Goal: Obtain resource: Download file/media

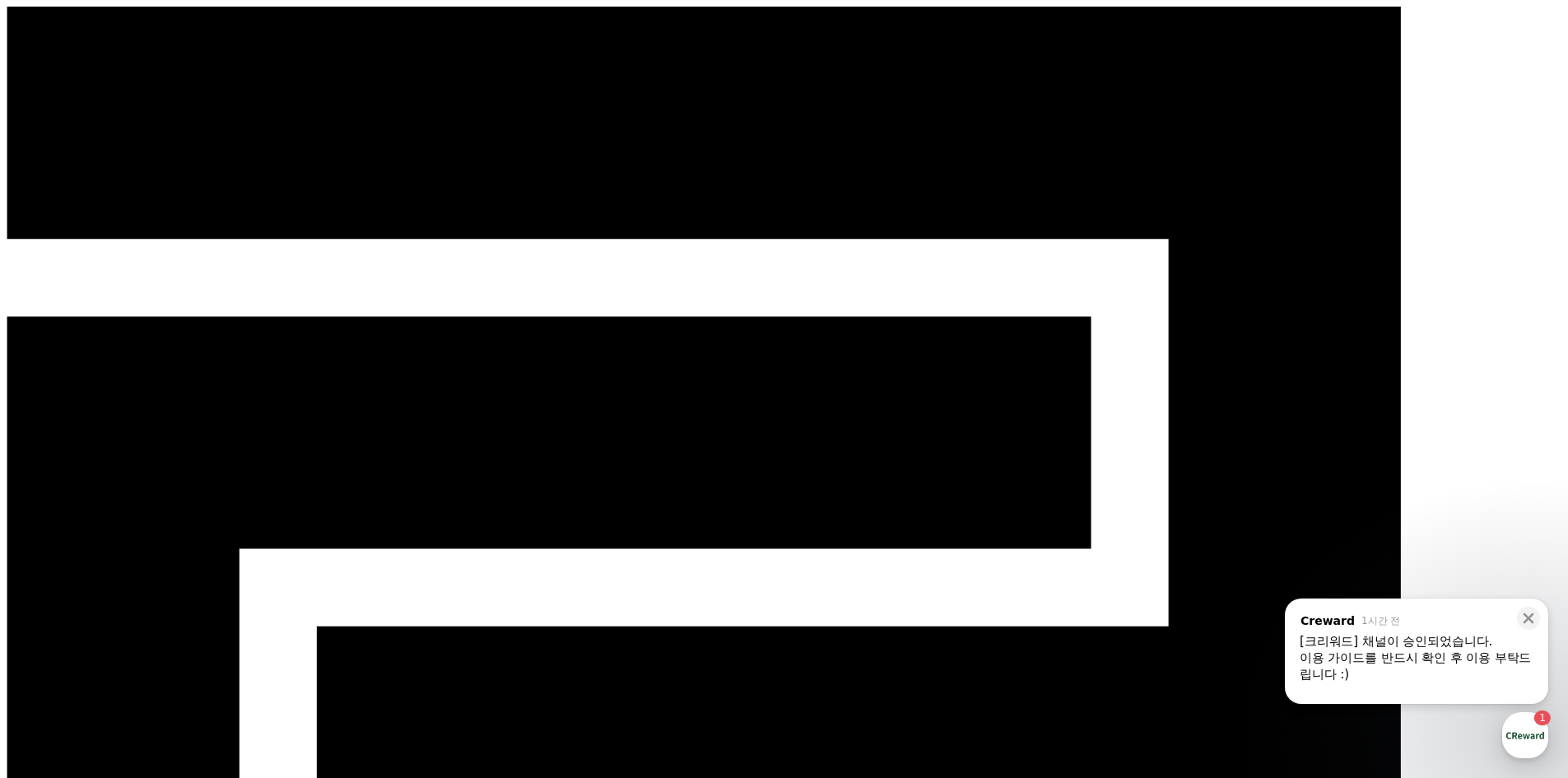
click at [1445, 659] on div "이용 가이드를 반드시 확인 후 이용 부탁드립니다 :)" at bounding box center [1416, 666] width 234 height 33
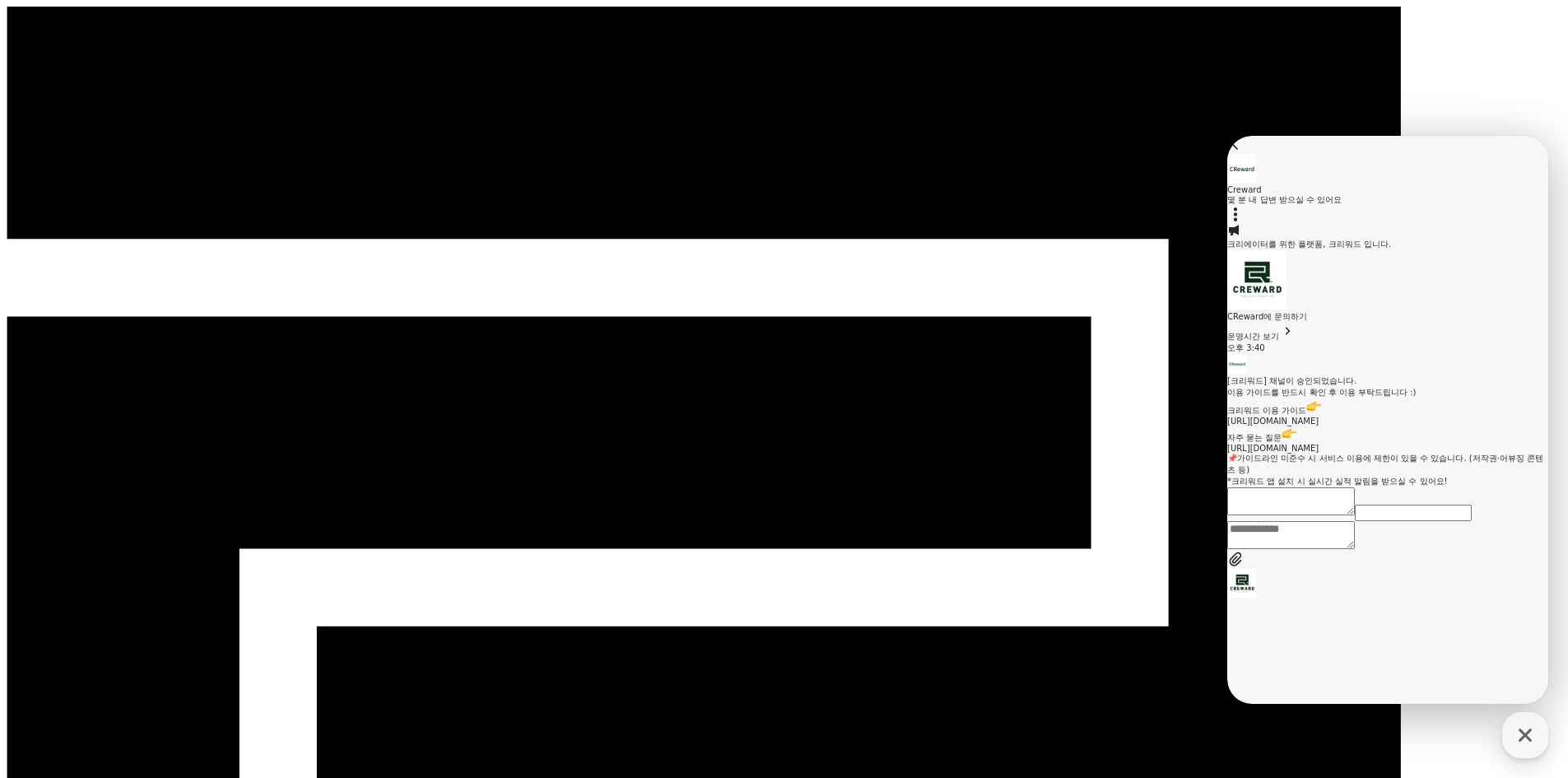
scroll to position [51, 0]
click at [1319, 426] on link "https://creward.net/music/guide/android" at bounding box center [1273, 421] width 92 height 9
drag, startPoint x: 1386, startPoint y: 498, endPoint x: 1452, endPoint y: 564, distance: 93.3
click at [1452, 487] on div "[크리워드] 채널이 승인되었습니다. 이용 가이드를 반드시 확인 후 이용 부탁드립니다 :) 크리워드 이용 가이드 https://creward.n…" at bounding box center [1388, 430] width 321 height 112
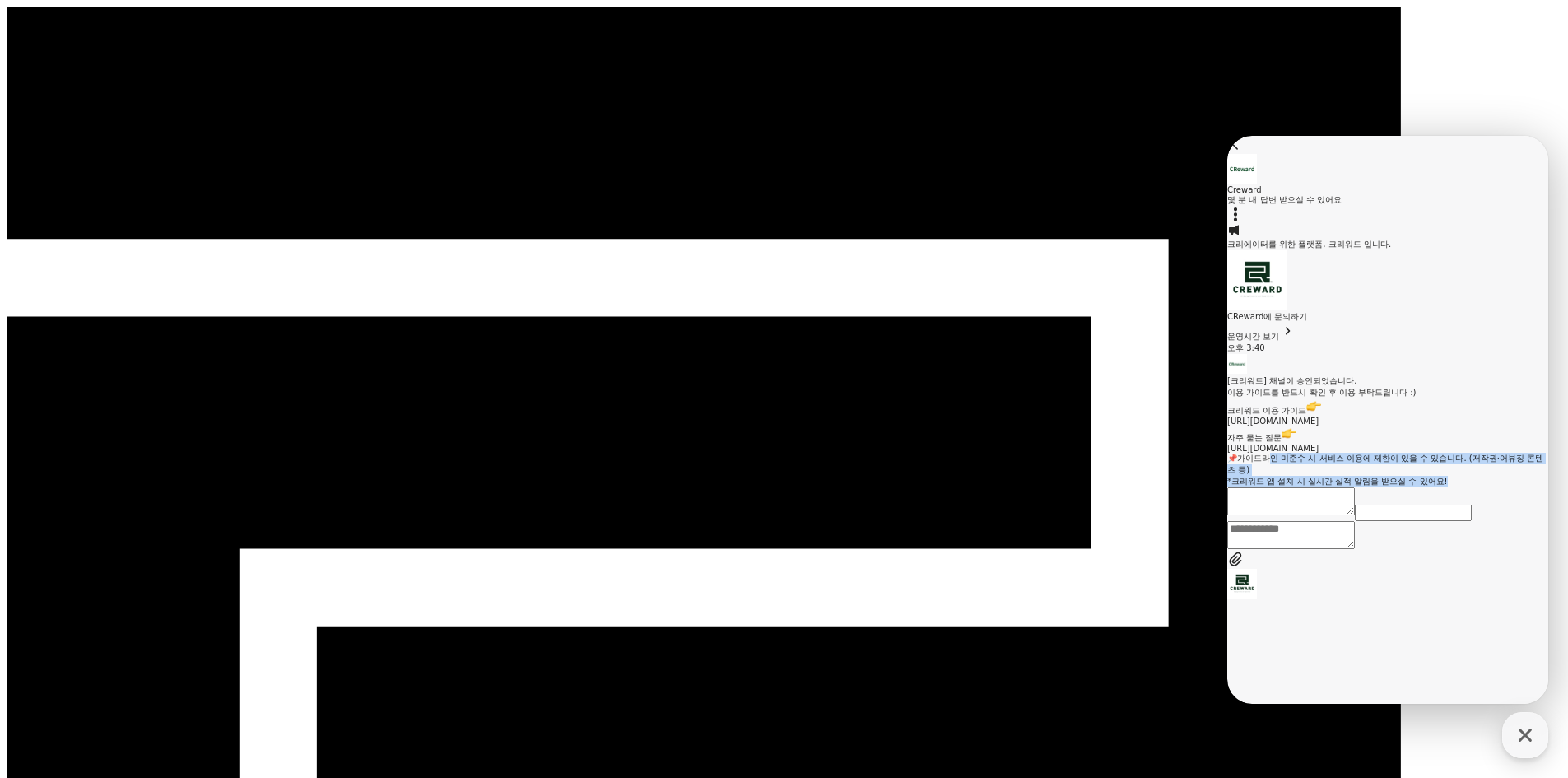
scroll to position [51, 0]
click at [1319, 453] on link "https://creward.net/music/notice/faq" at bounding box center [1273, 447] width 92 height 9
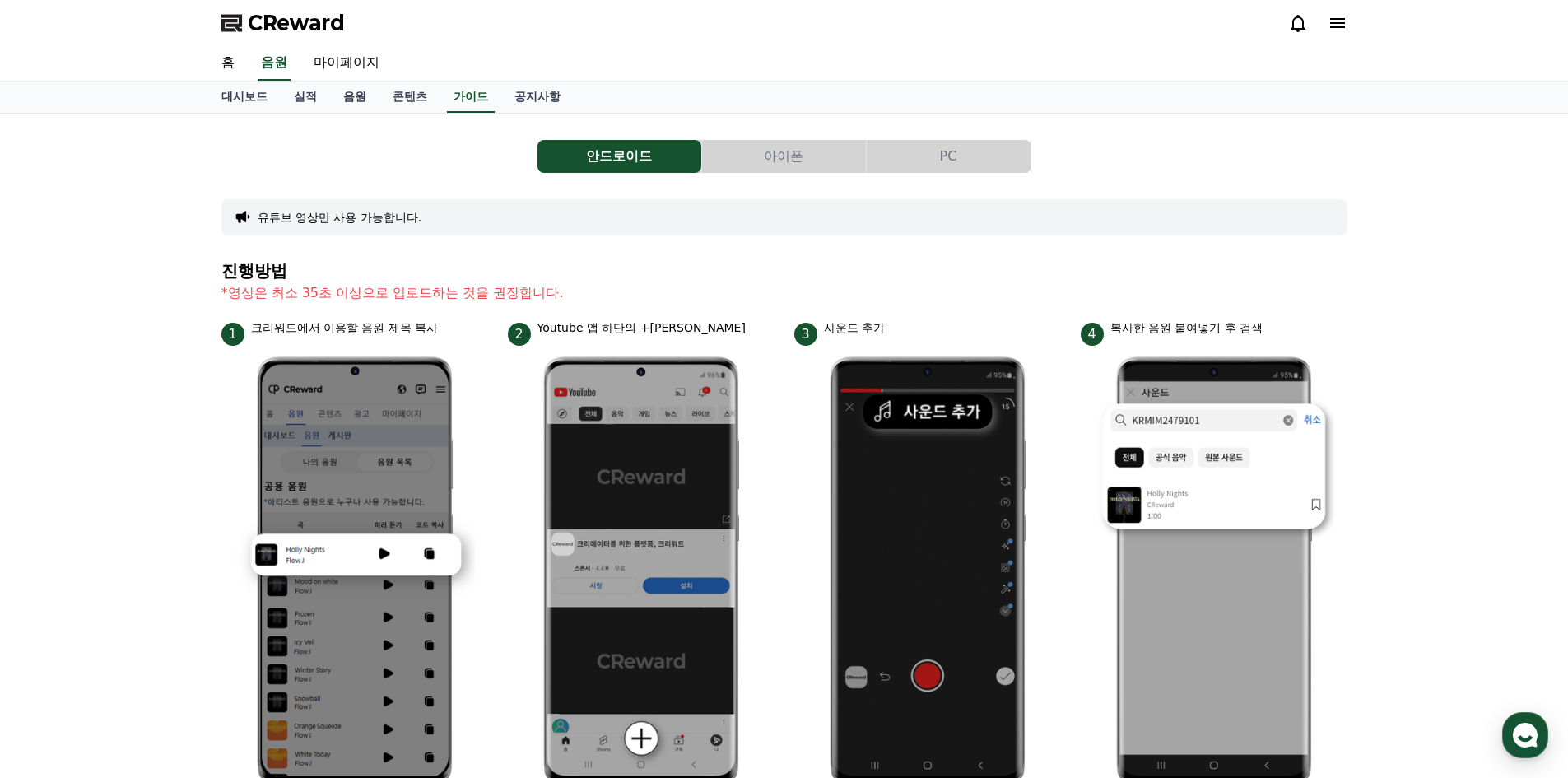
click at [932, 156] on button "PC" at bounding box center [949, 157] width 164 height 33
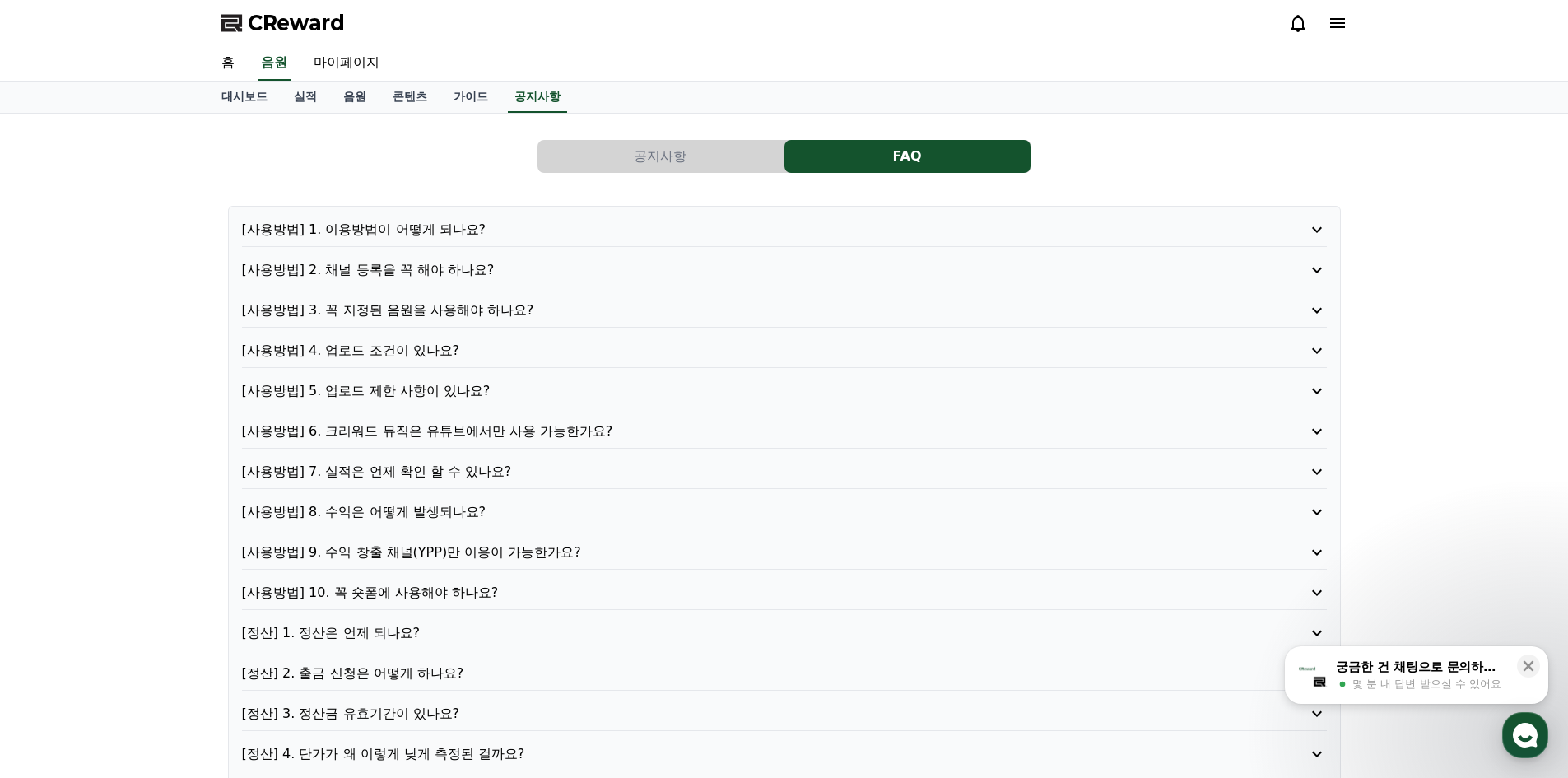
click at [504, 352] on p "[사용방법] 4. 업로드 조건이 있나요?" at bounding box center [740, 351] width 998 height 19
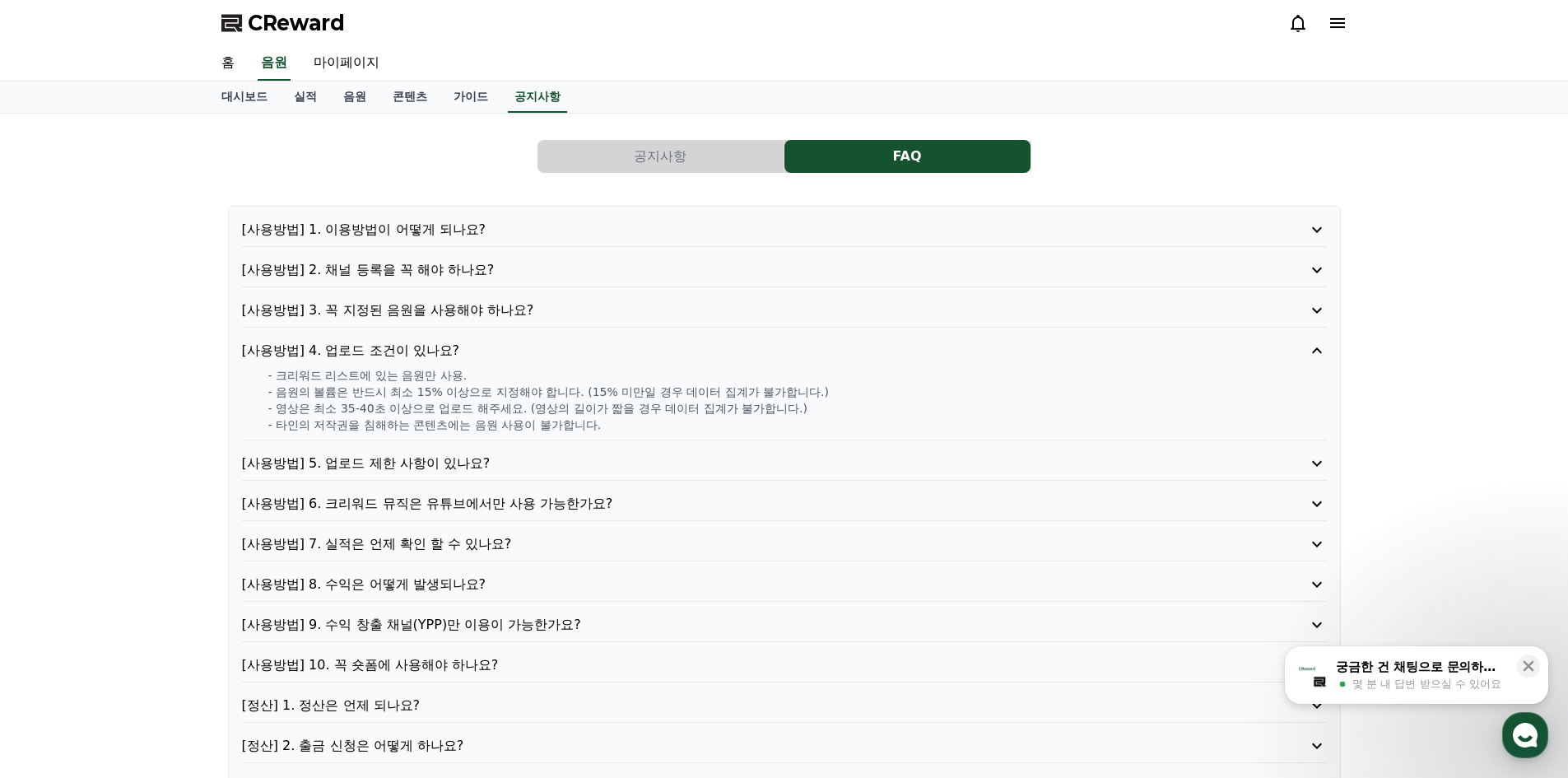
click at [711, 506] on p "[사용방법] 6. 크리워드 뮤직은 유튜브에서만 사용 가능한가요?" at bounding box center [740, 503] width 998 height 19
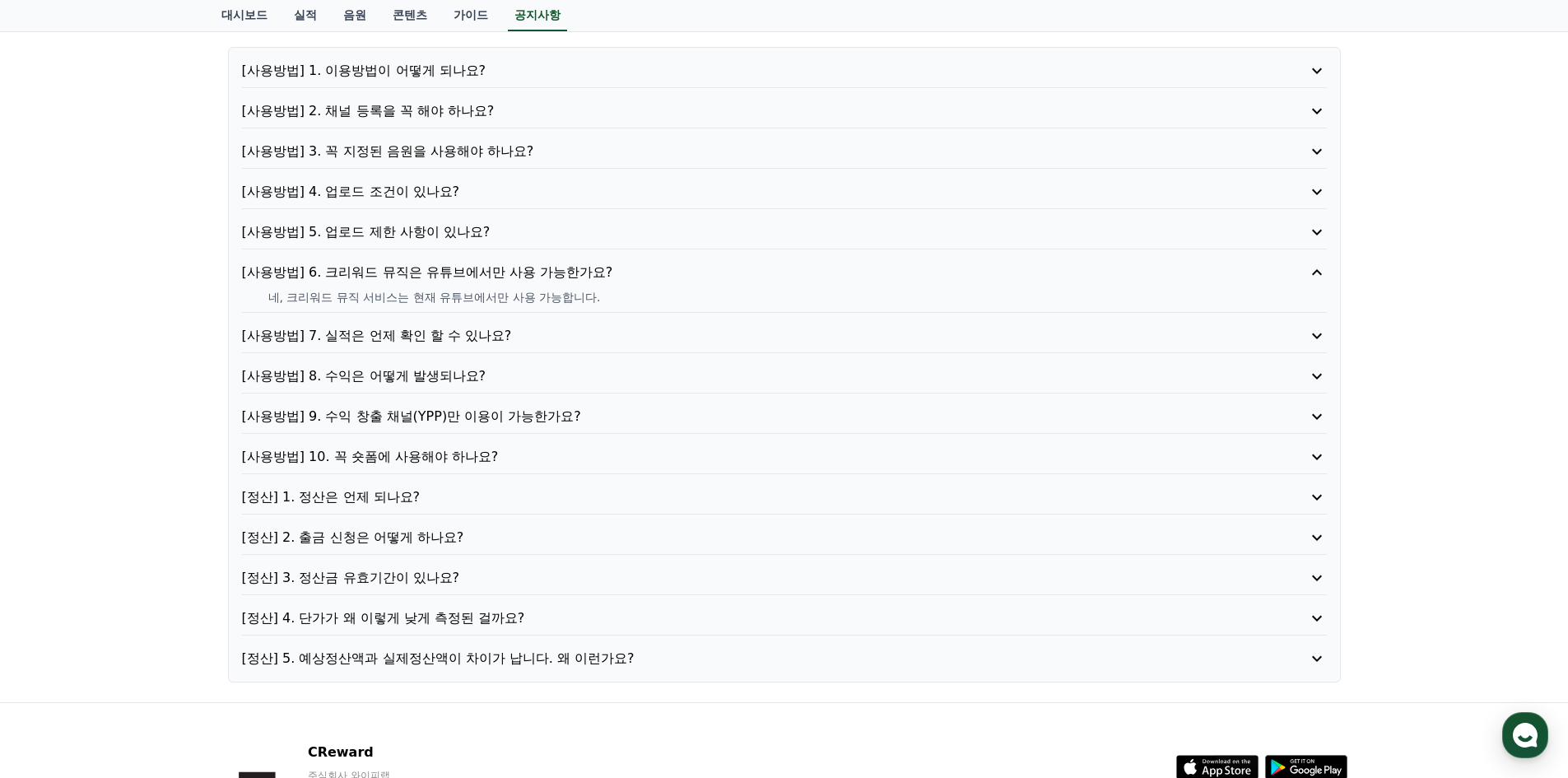
scroll to position [247, 0]
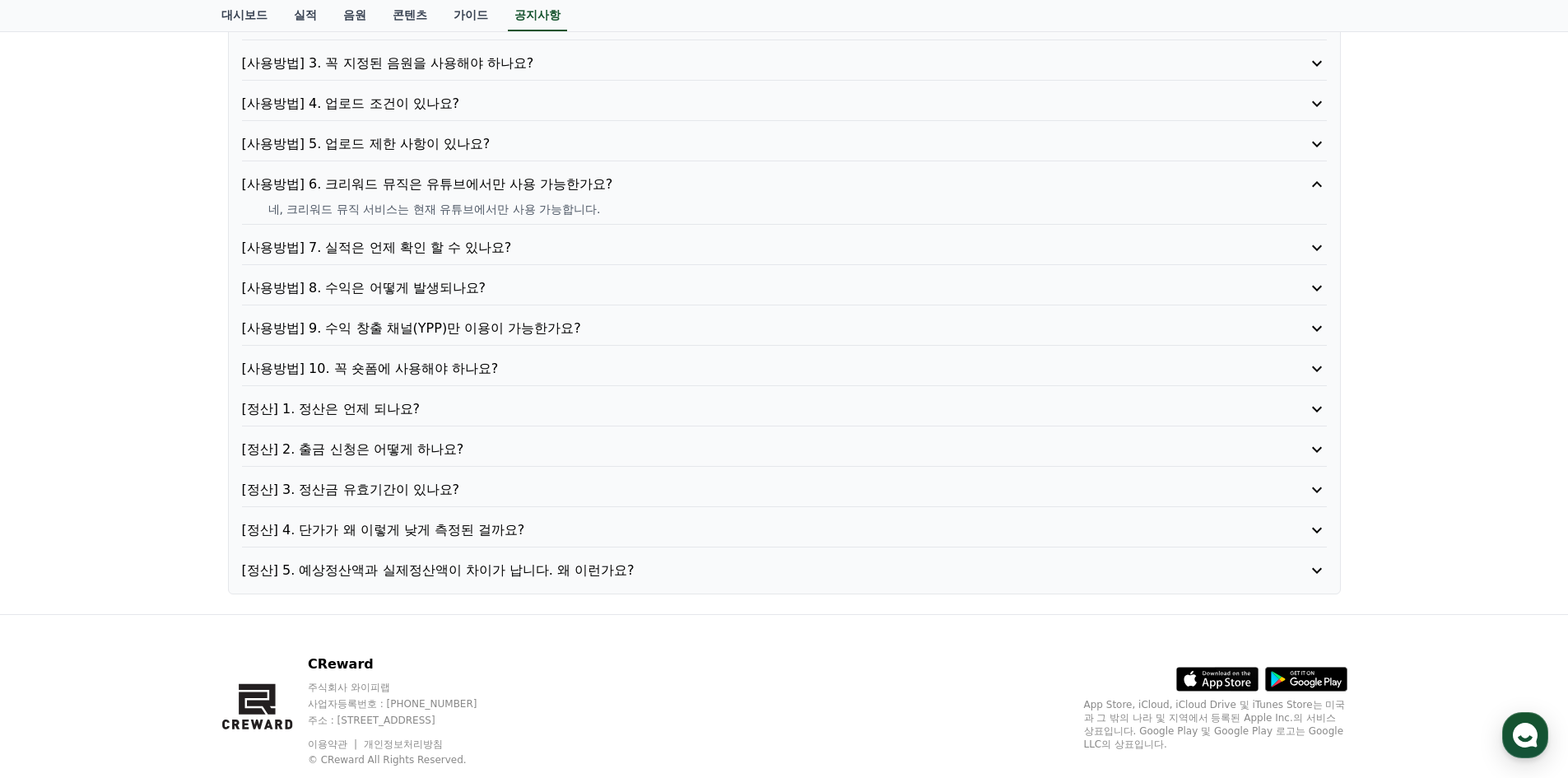
click at [618, 374] on p "[사용방법] 10. 꼭 숏폼에 사용해야 하나요?" at bounding box center [740, 368] width 998 height 19
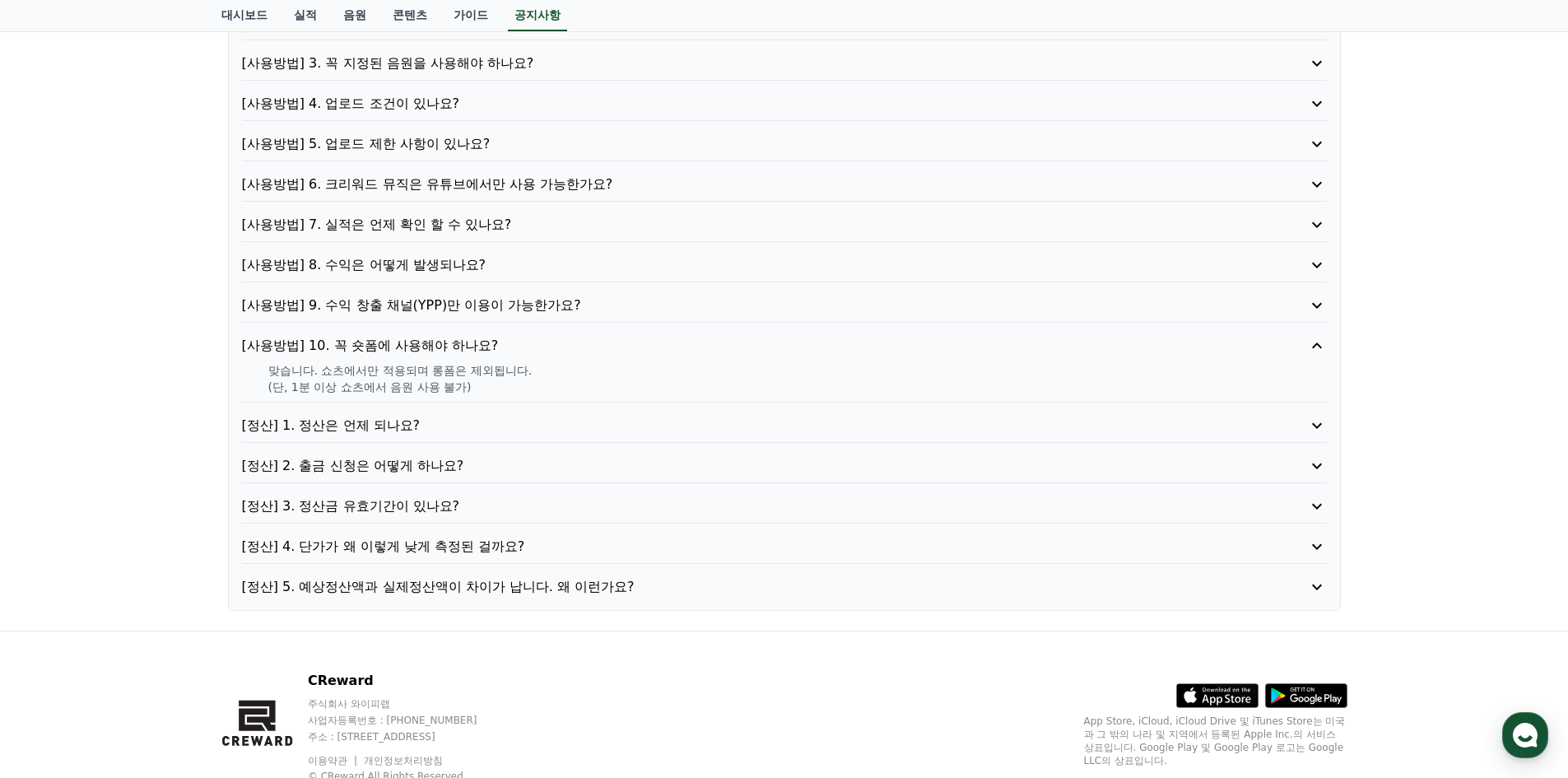
click at [605, 538] on p "[정산] 4. 단가가 왜 이렇게 낮게 측정된 걸까요?" at bounding box center [740, 546] width 998 height 19
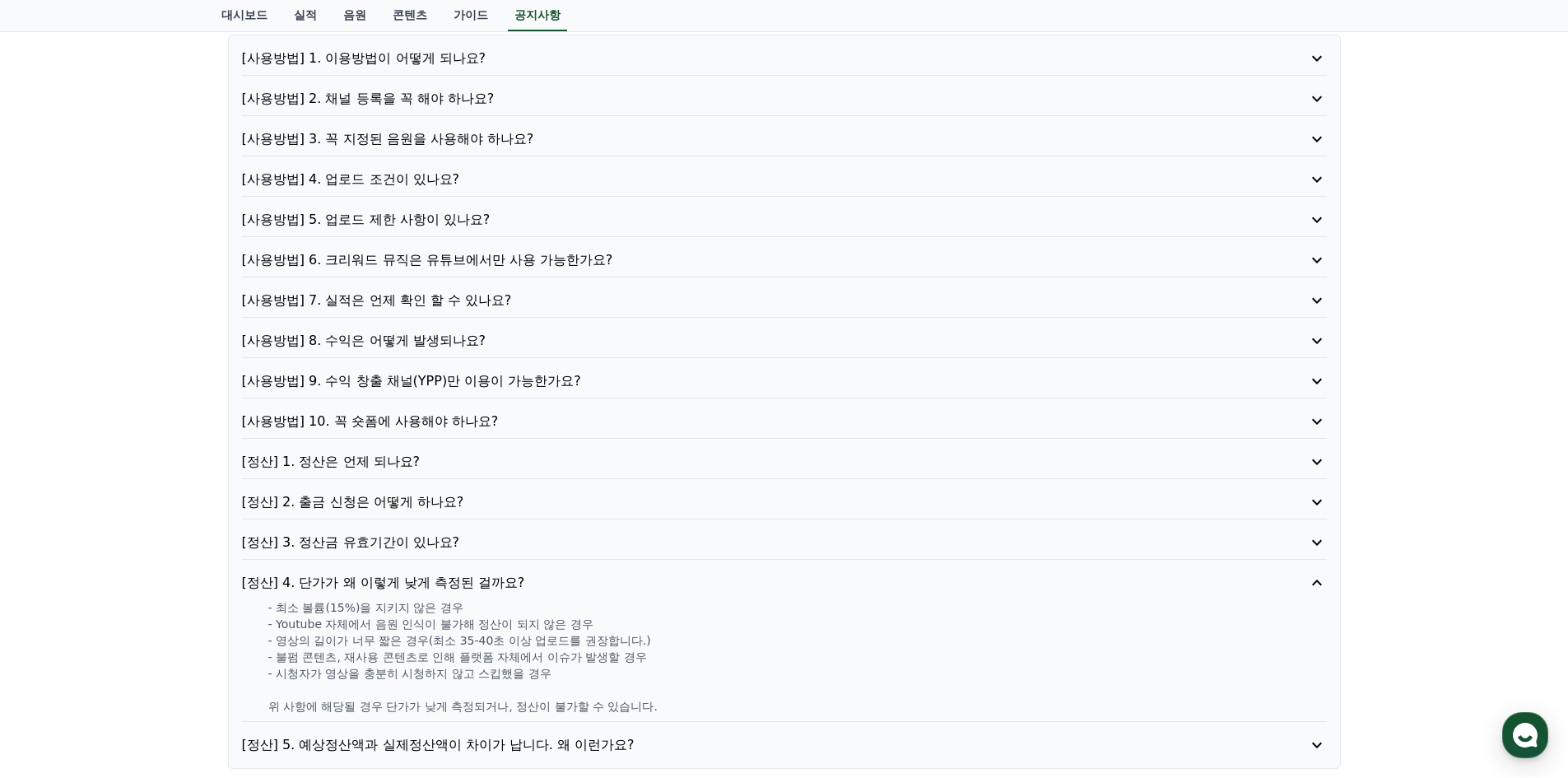
scroll to position [0, 0]
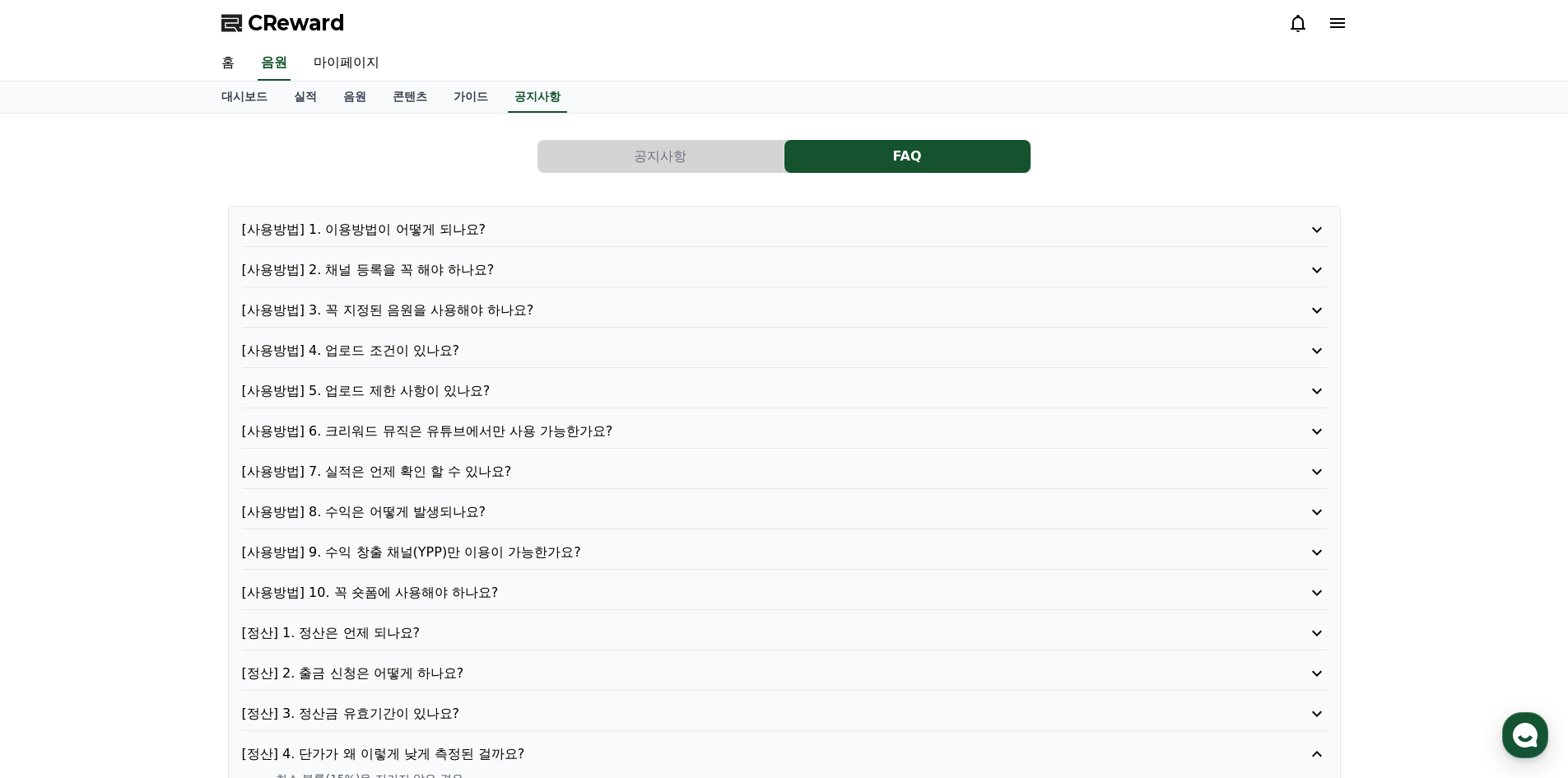
click at [512, 251] on div "[사용방법] 1. 이용방법이 어떻게 되나요? [사용방법] 2. 채널 등록을 꼭 해야 하나요? [사용방법] 3. 꼭 지정된 음원을 사용해야 하나…" at bounding box center [784, 573] width 1112 height 734
click at [528, 268] on p "[사용방법] 2. 채널 등록을 꼭 해야 하나요?" at bounding box center [740, 270] width 998 height 19
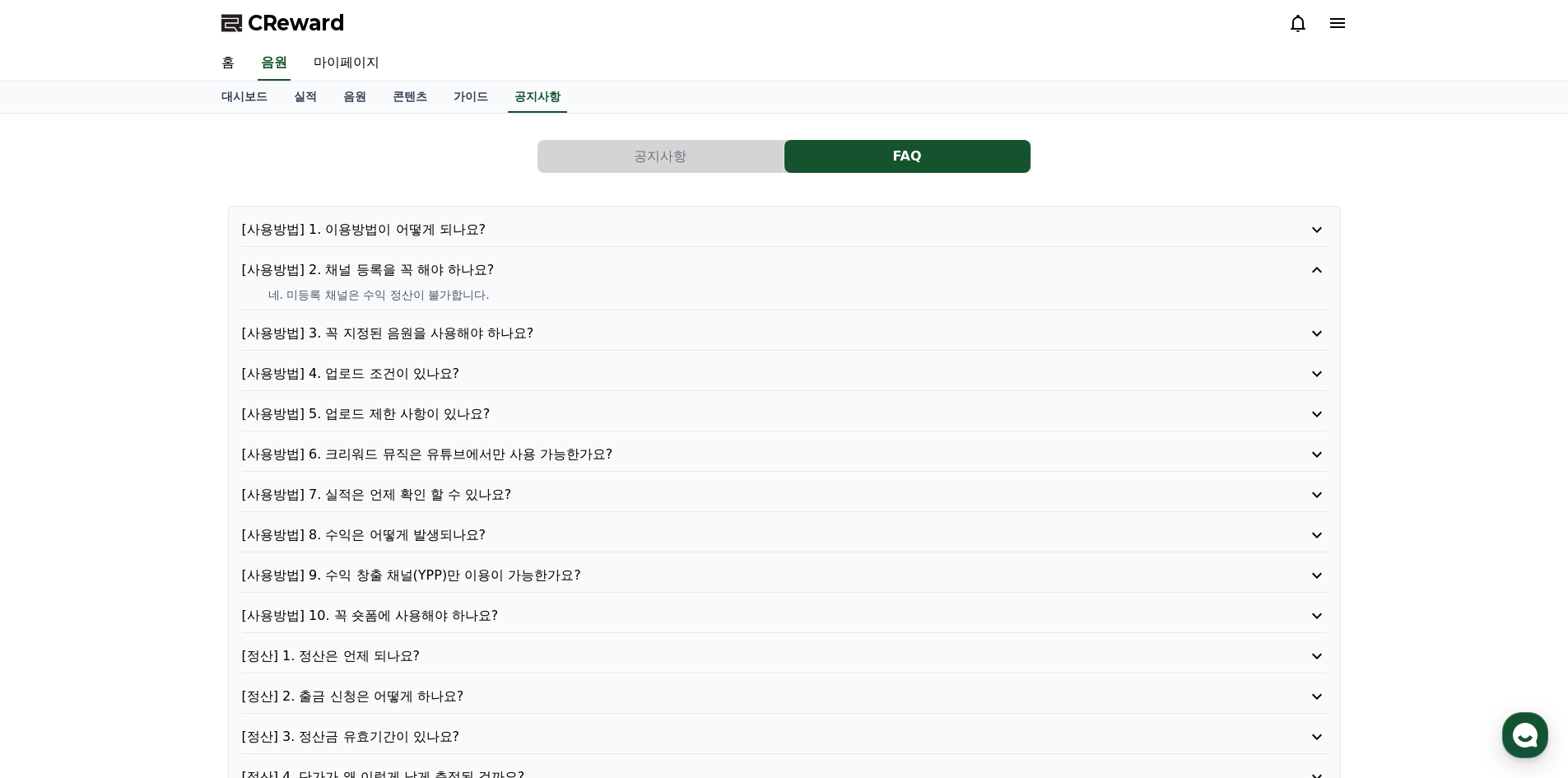
click at [545, 233] on p "[사용방법] 1. 이용방법이 어떻게 되나요?" at bounding box center [740, 230] width 998 height 19
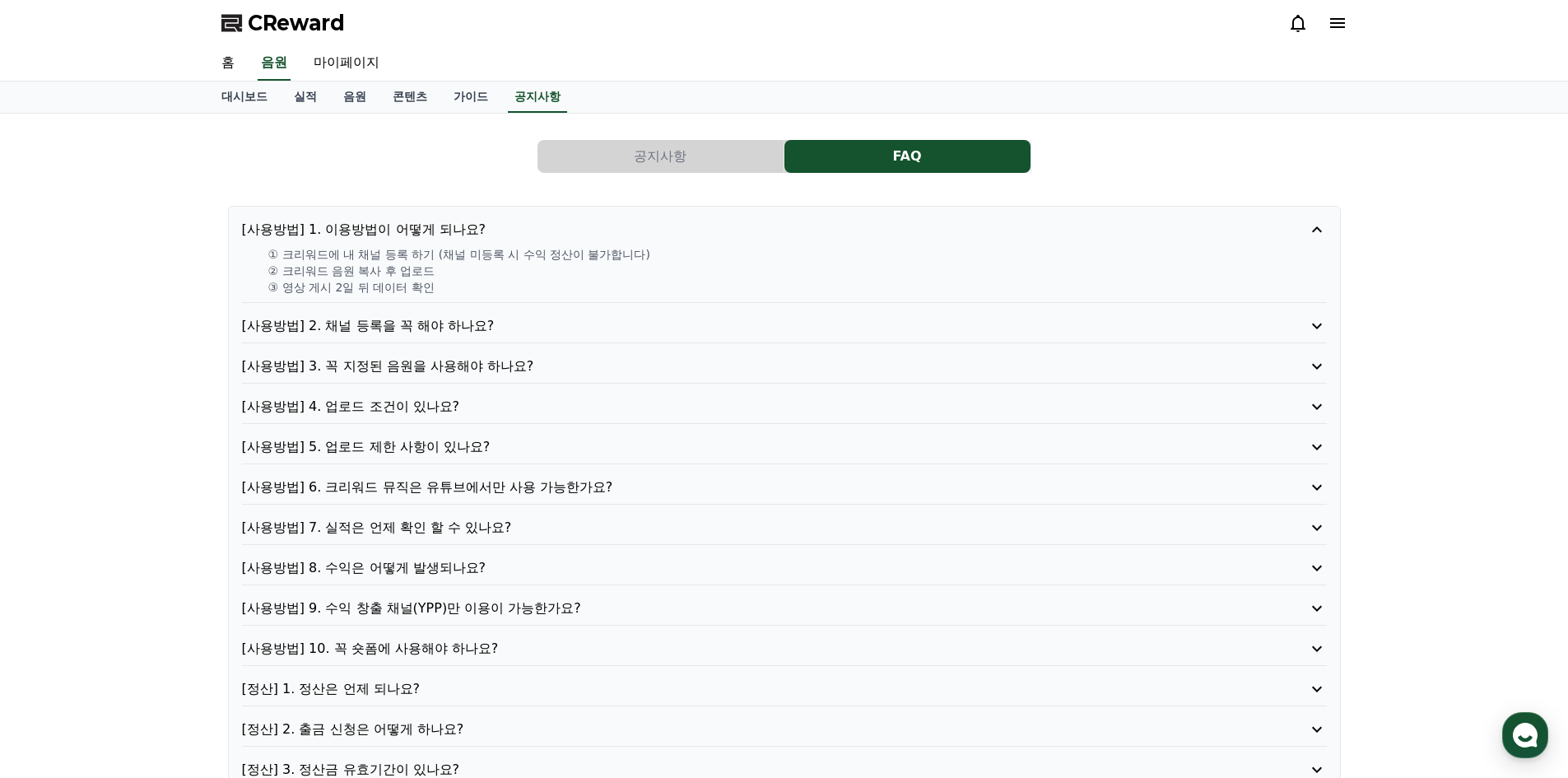
click at [305, 8] on div "CReward" at bounding box center [784, 22] width 1152 height 46
click at [283, 20] on span "CReward" at bounding box center [296, 22] width 97 height 26
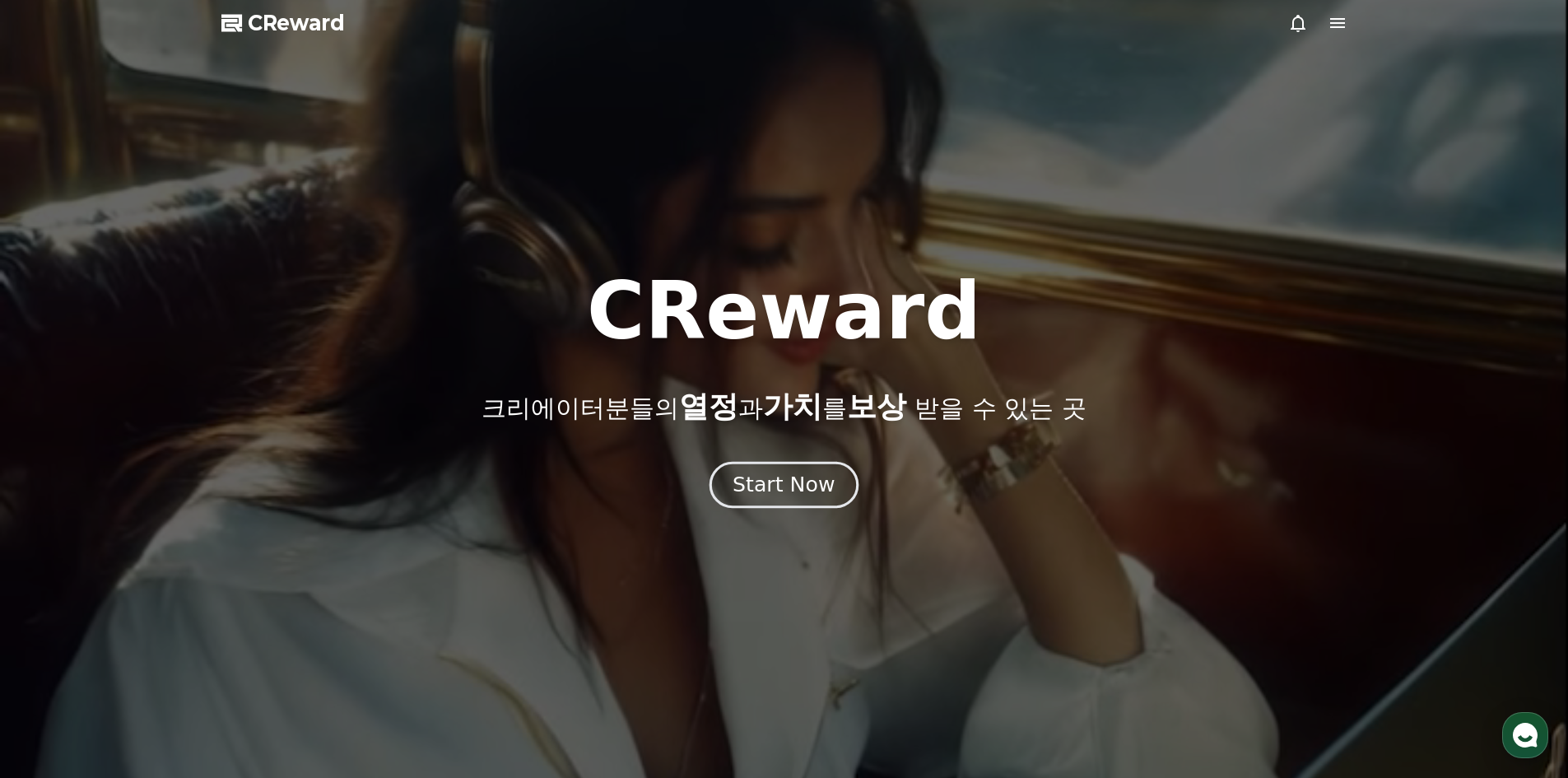
click at [782, 491] on div "Start Now" at bounding box center [783, 484] width 102 height 28
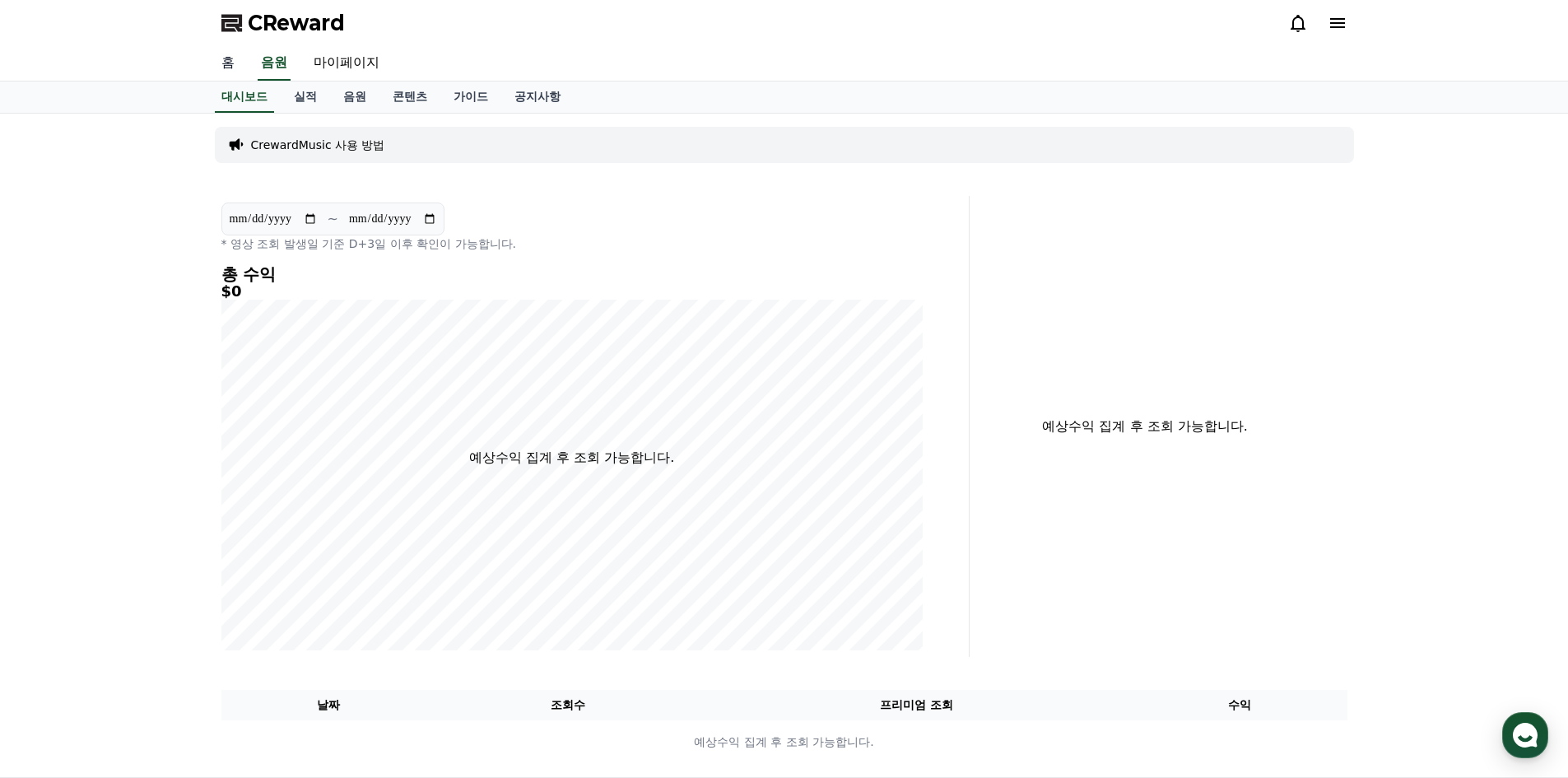
click at [237, 58] on link "홈" at bounding box center [228, 62] width 40 height 34
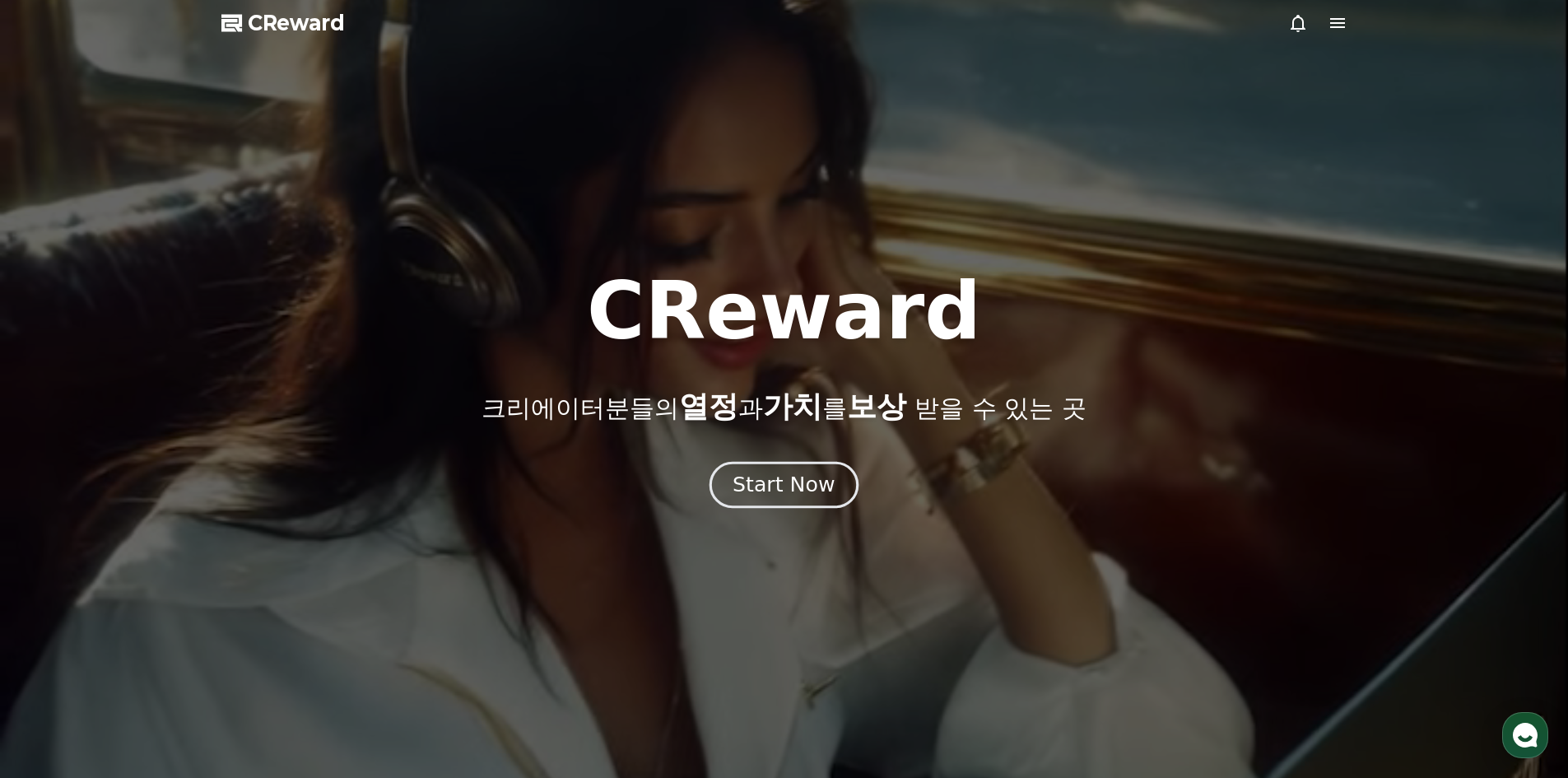
click at [784, 490] on div "Start Now" at bounding box center [783, 484] width 102 height 28
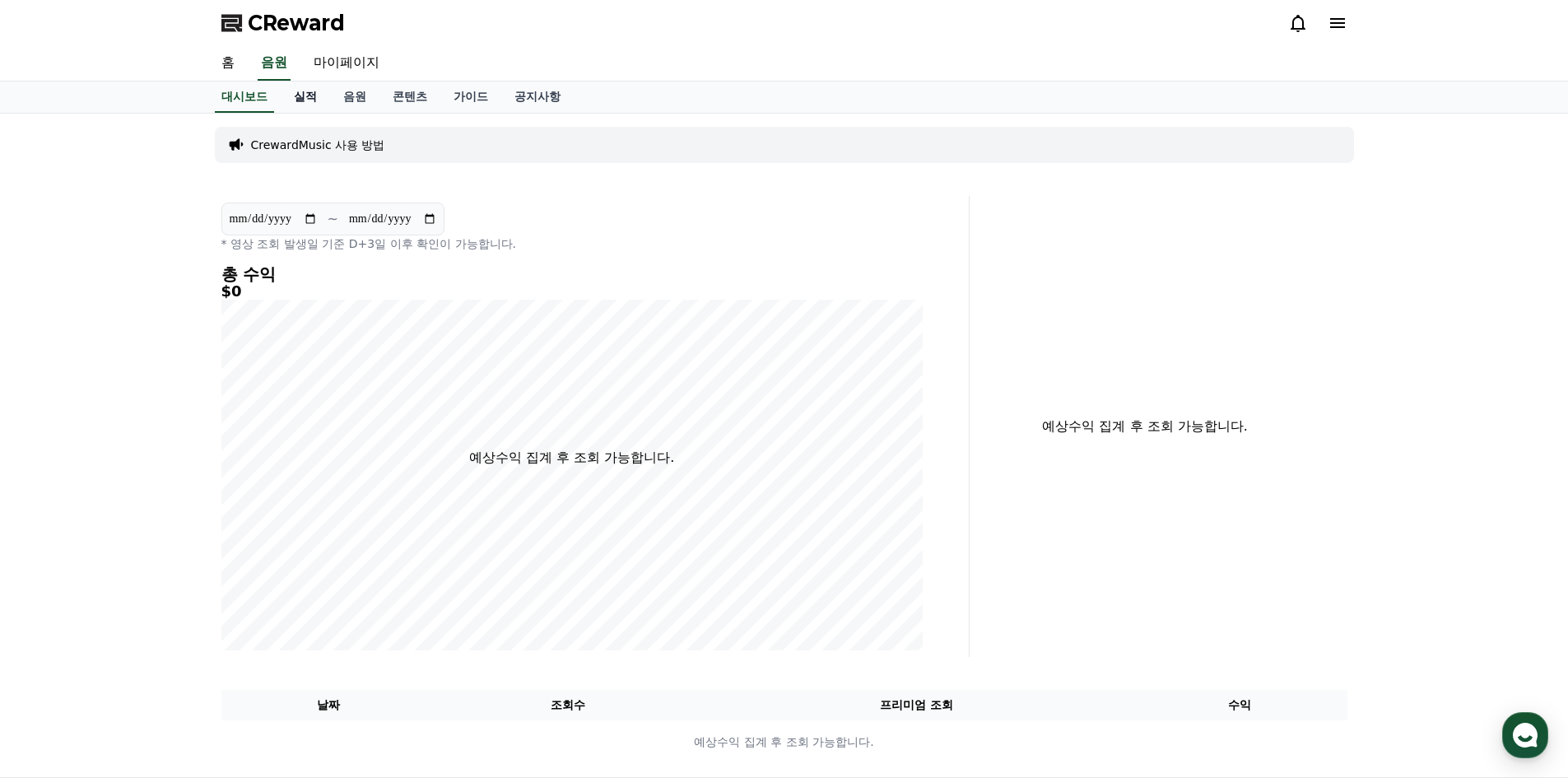
click at [299, 97] on link "실적" at bounding box center [305, 97] width 50 height 31
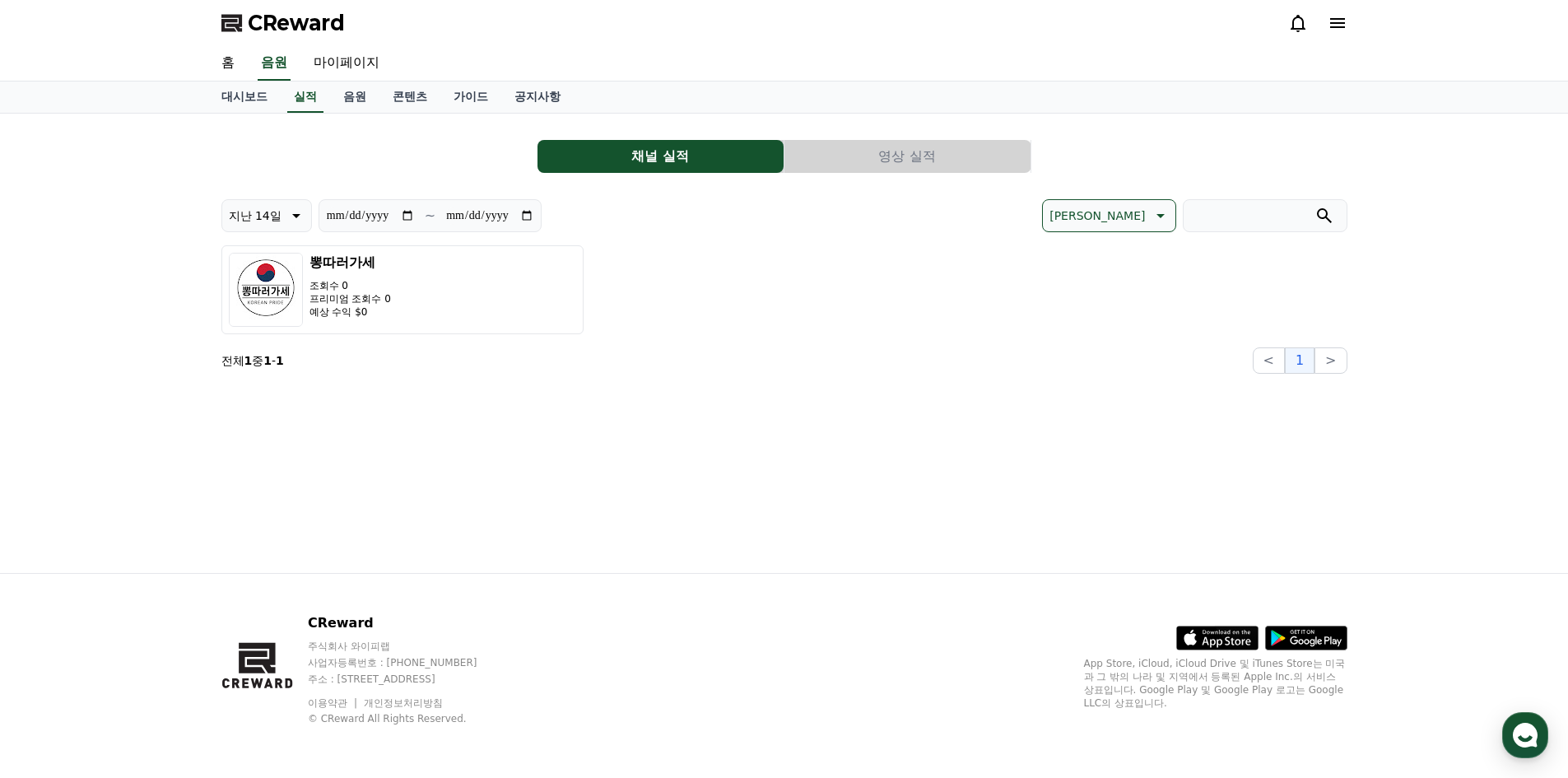
click at [830, 156] on button "영상 실적" at bounding box center [907, 157] width 246 height 33
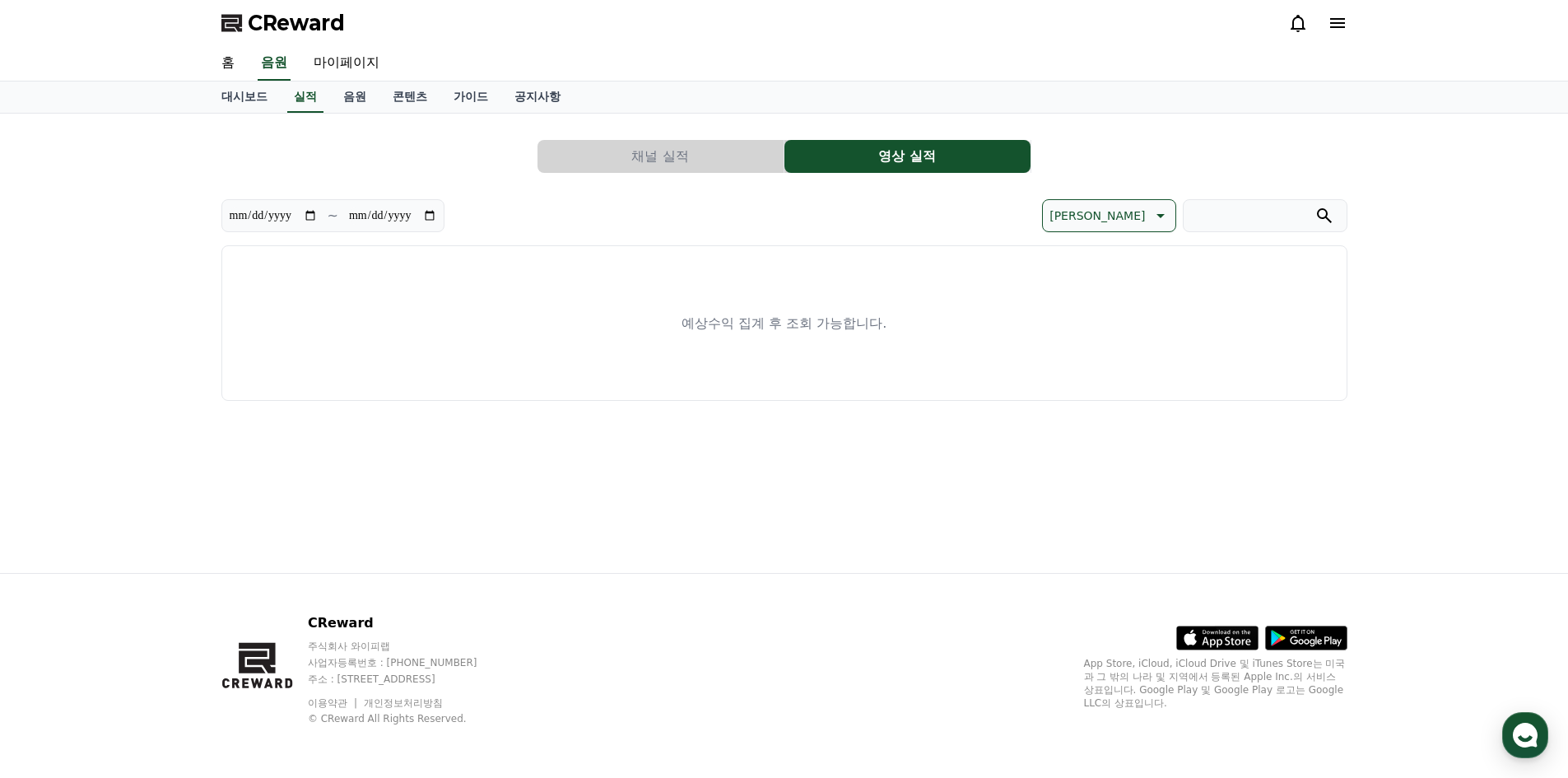
click at [699, 150] on button "채널 실적" at bounding box center [660, 157] width 246 height 33
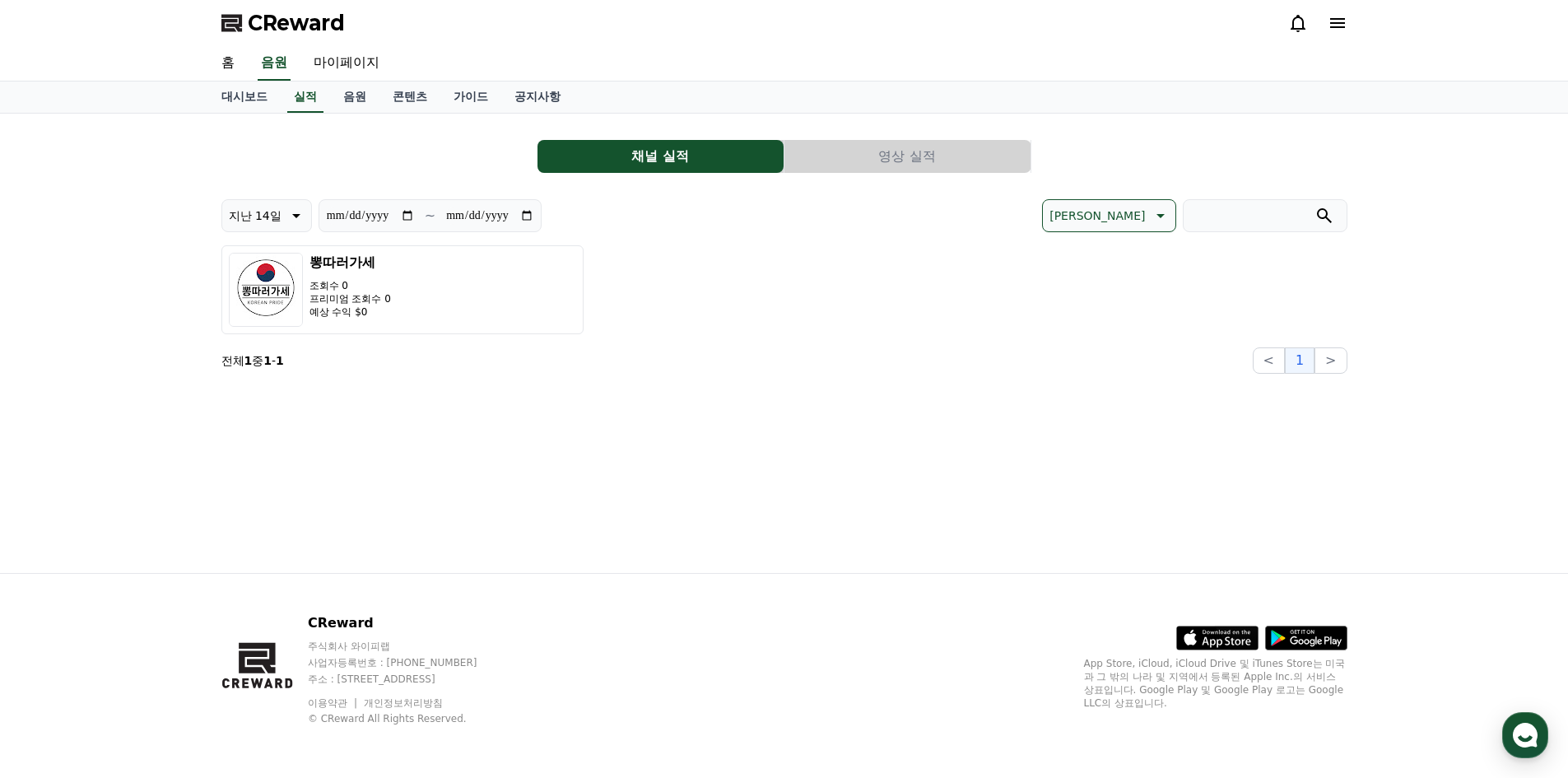
click at [902, 148] on button "영상 실적" at bounding box center [907, 157] width 246 height 33
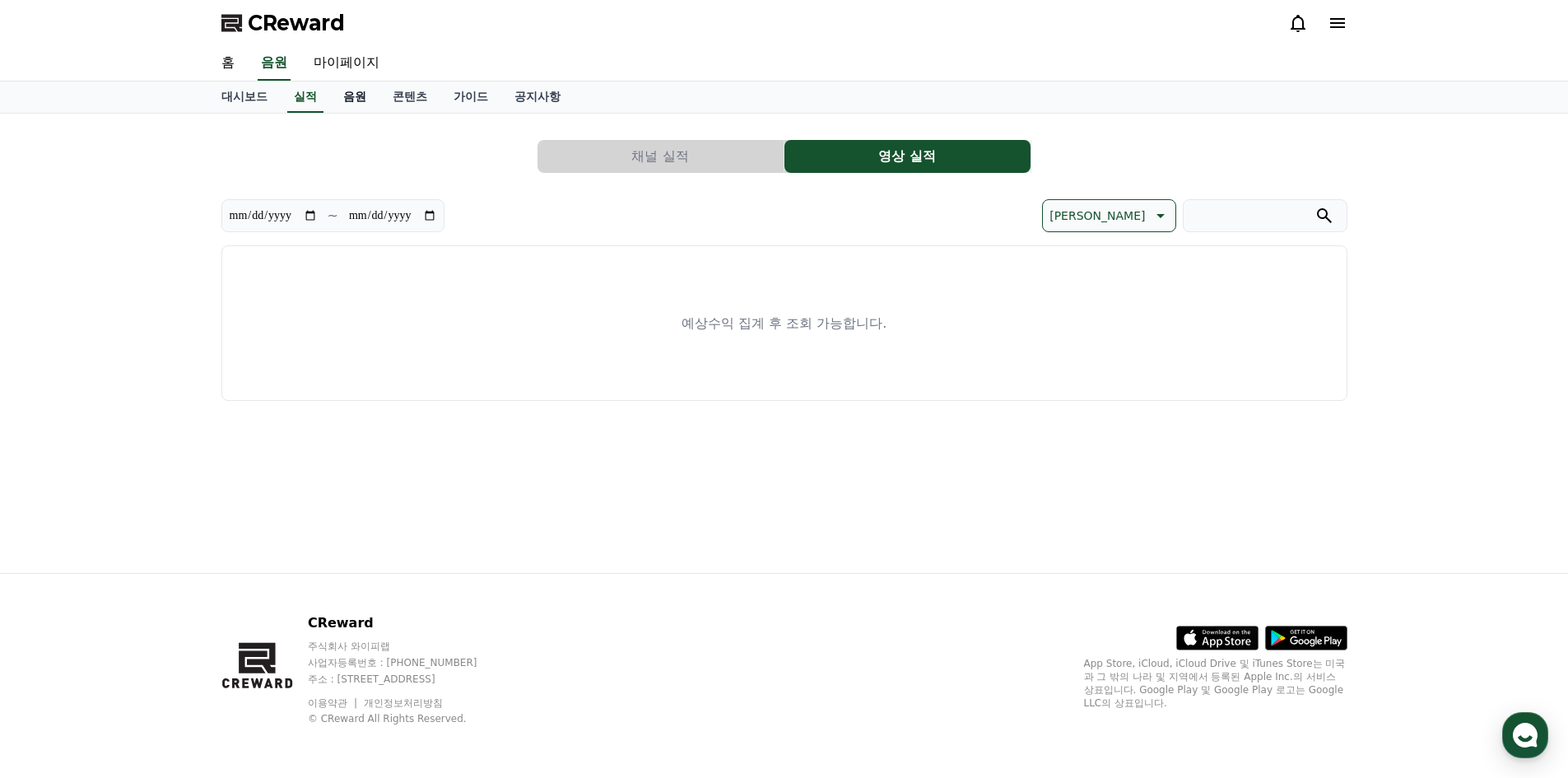
click at [354, 100] on link "음원" at bounding box center [355, 97] width 50 height 31
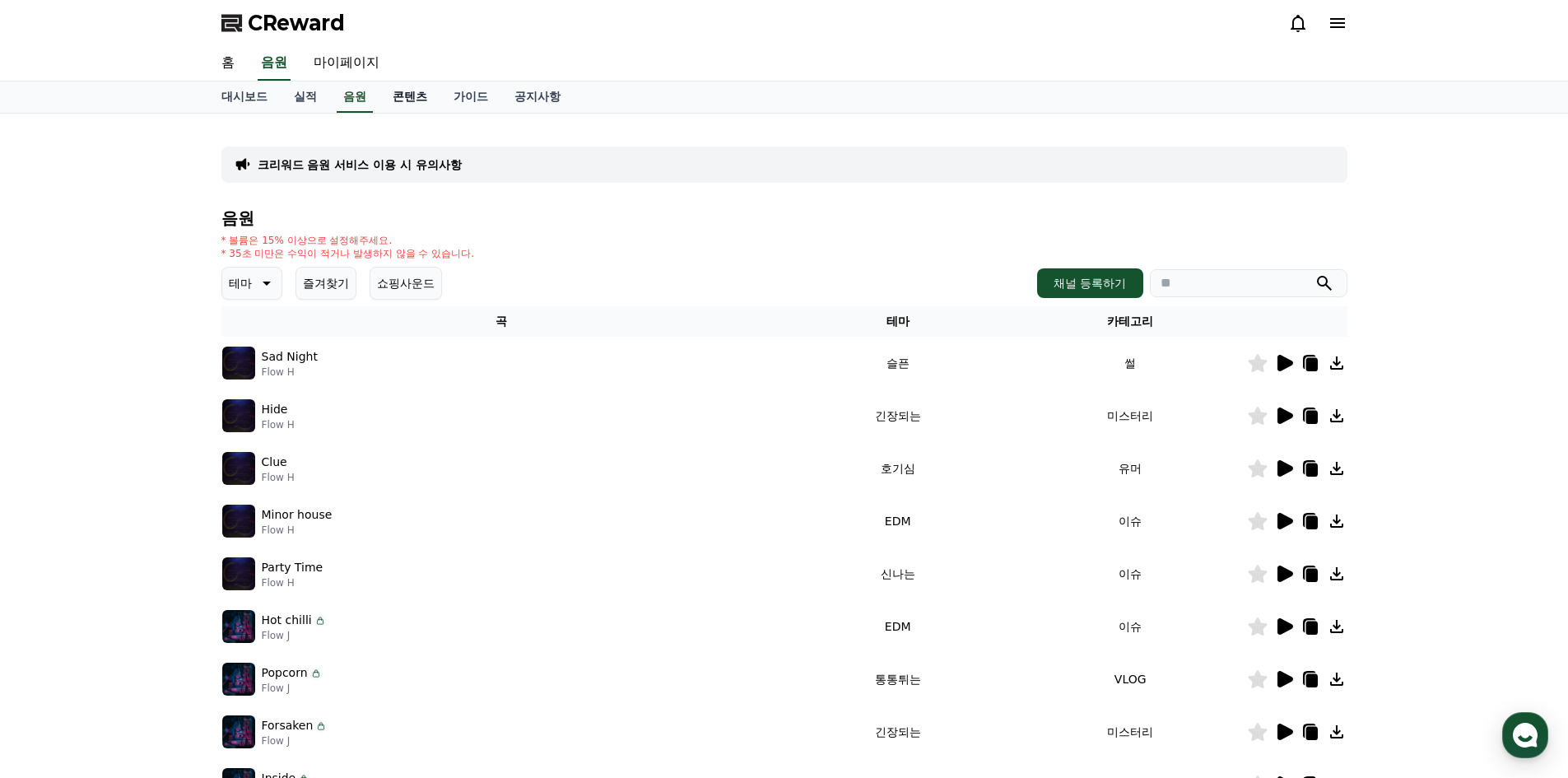
click at [418, 89] on link "콘텐츠" at bounding box center [410, 97] width 61 height 31
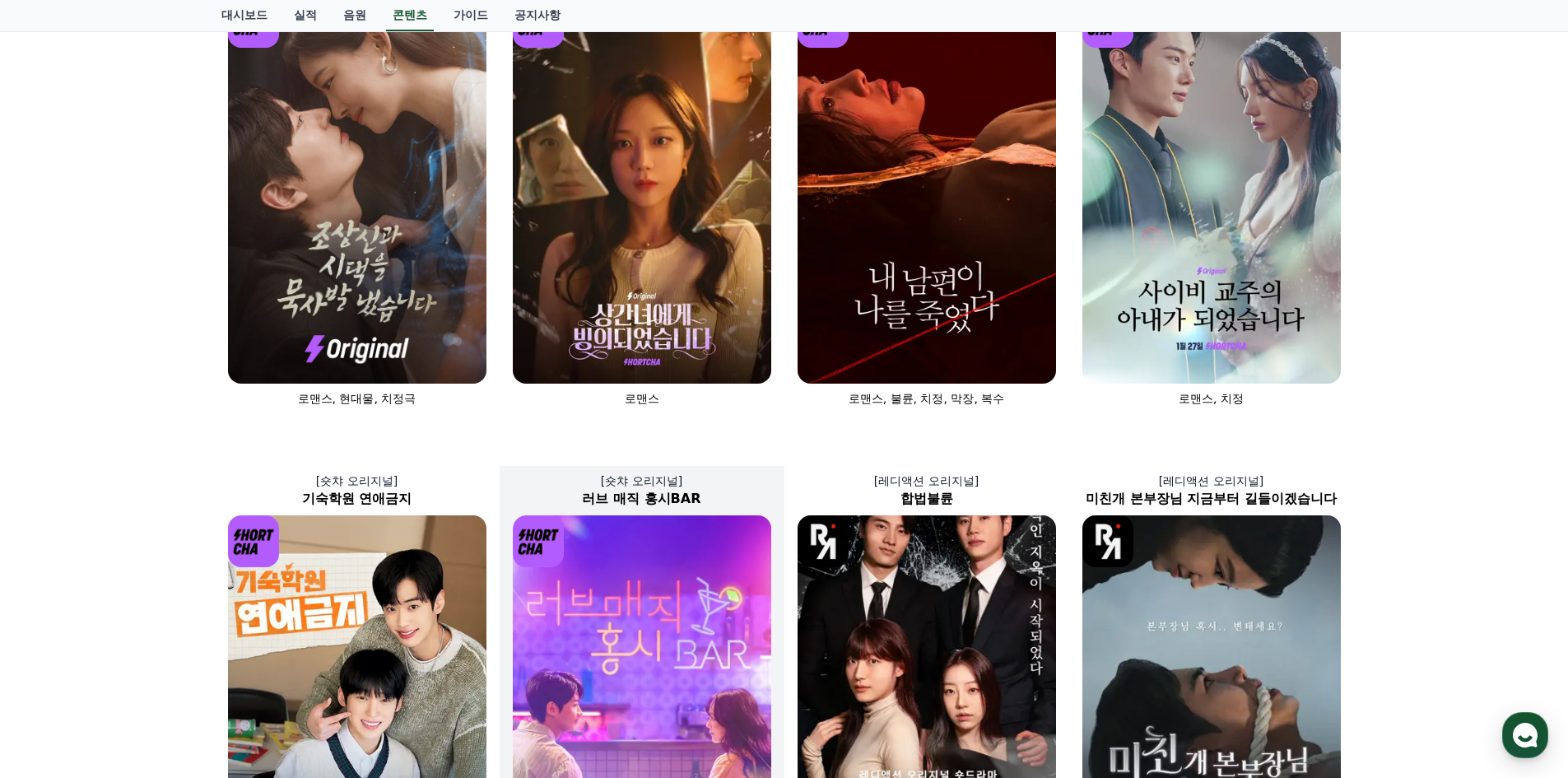
scroll to position [187, 0]
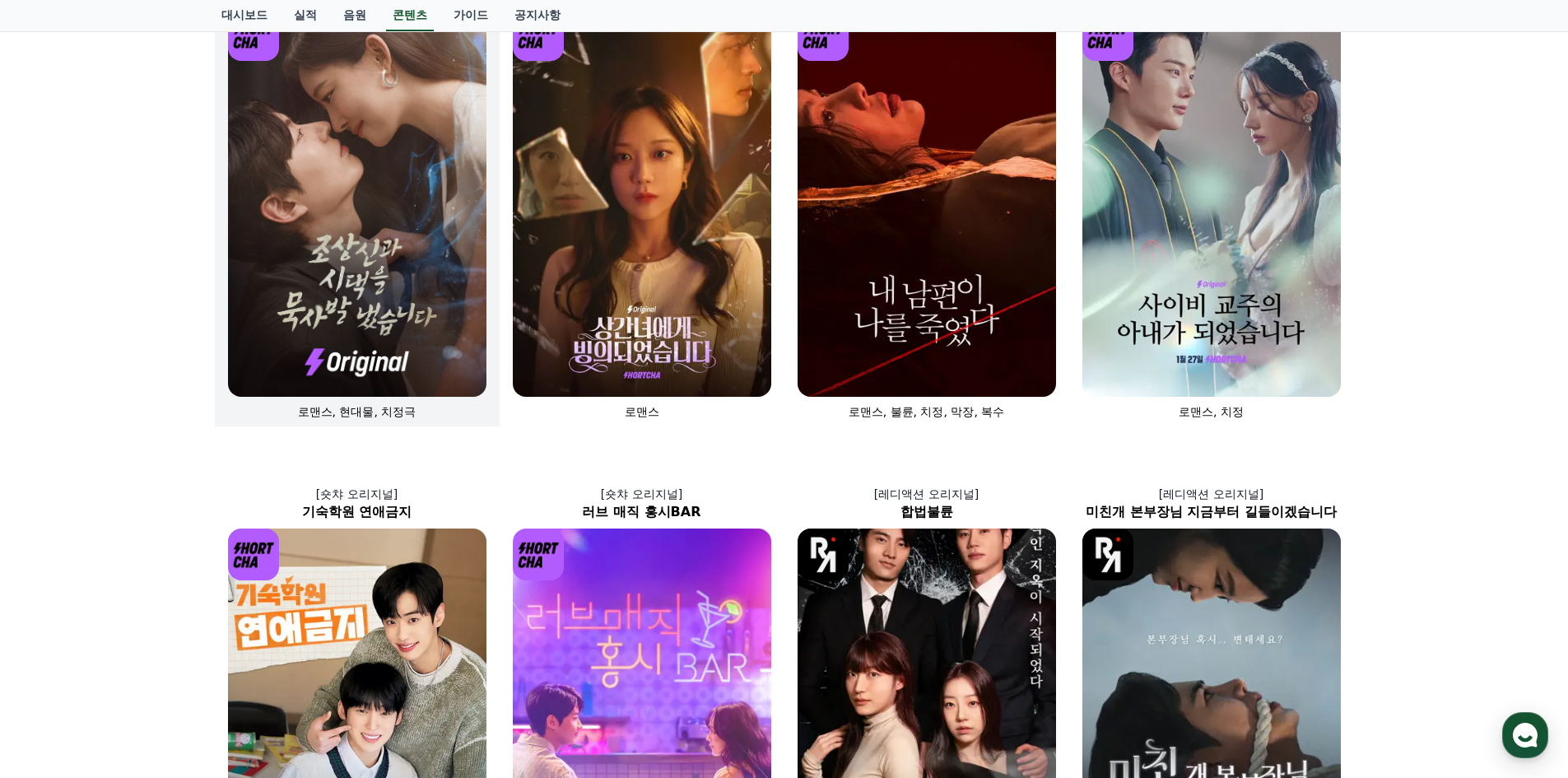
click at [352, 287] on img at bounding box center [356, 203] width 258 height 388
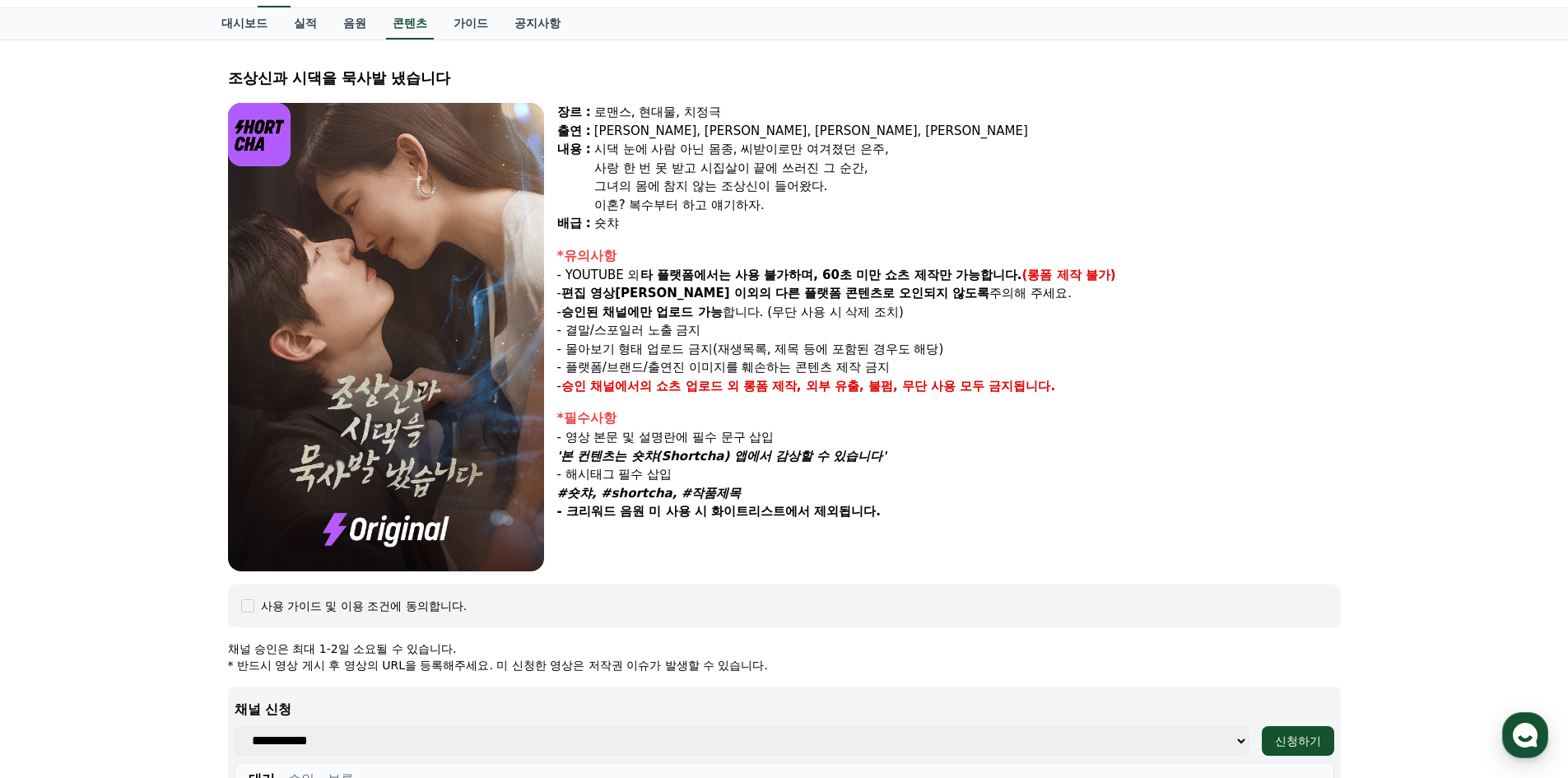
scroll to position [329, 0]
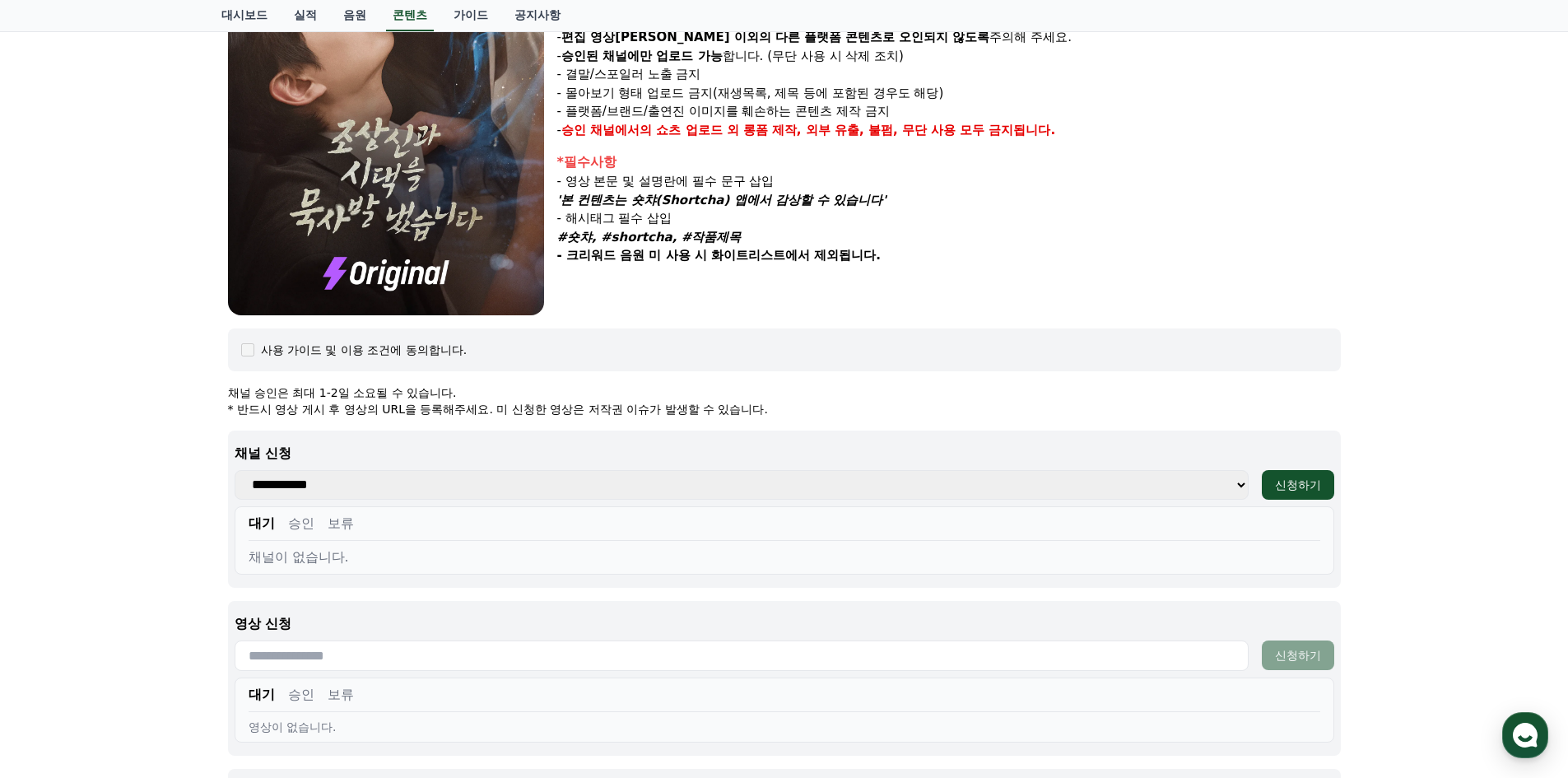
click at [1118, 495] on select "**********" at bounding box center [741, 484] width 1014 height 29
click at [1117, 492] on select "**********" at bounding box center [741, 484] width 1014 height 29
click at [1099, 538] on div "대기 승인 보류" at bounding box center [784, 527] width 1071 height 27
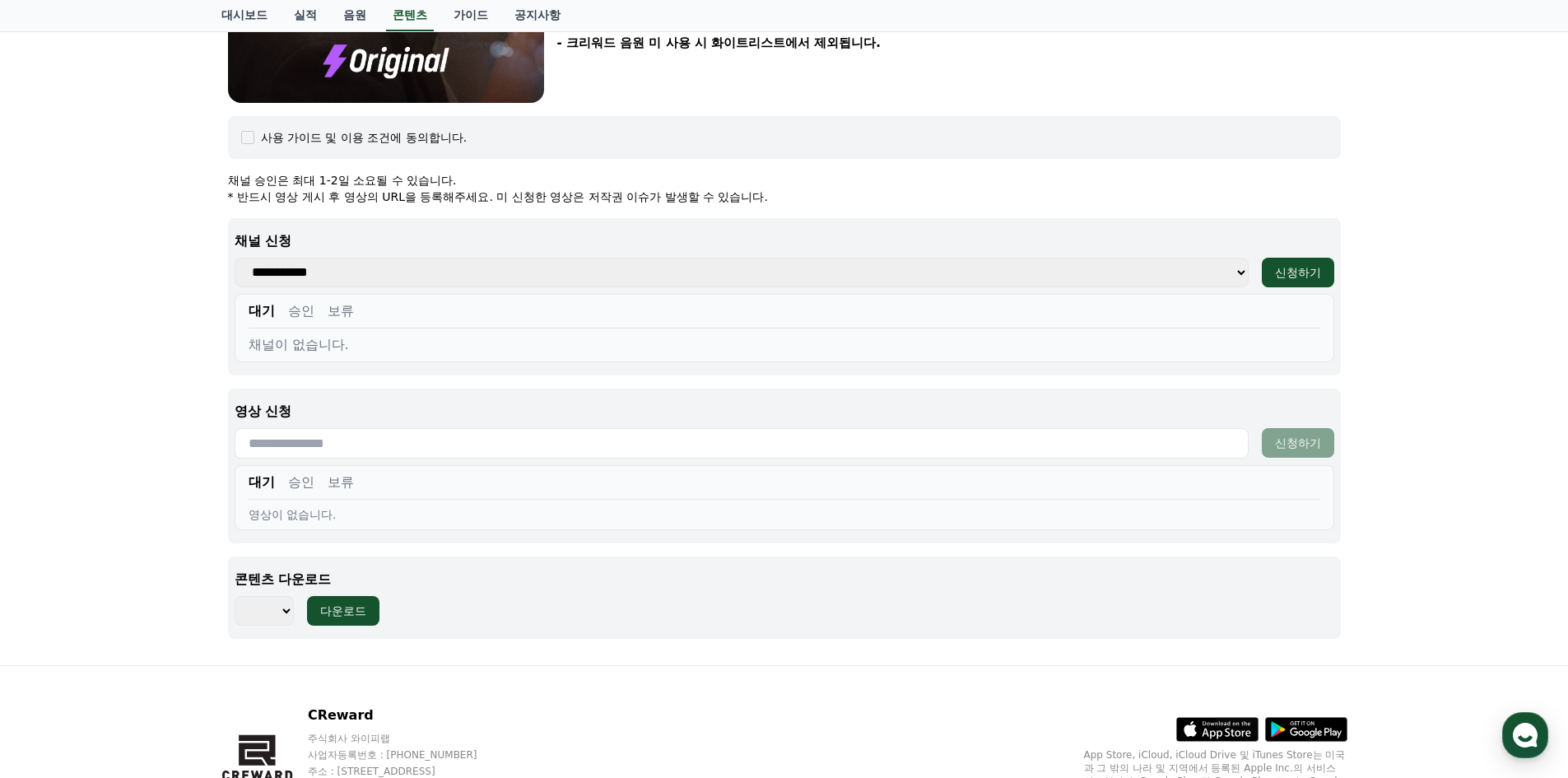
scroll to position [634, 0]
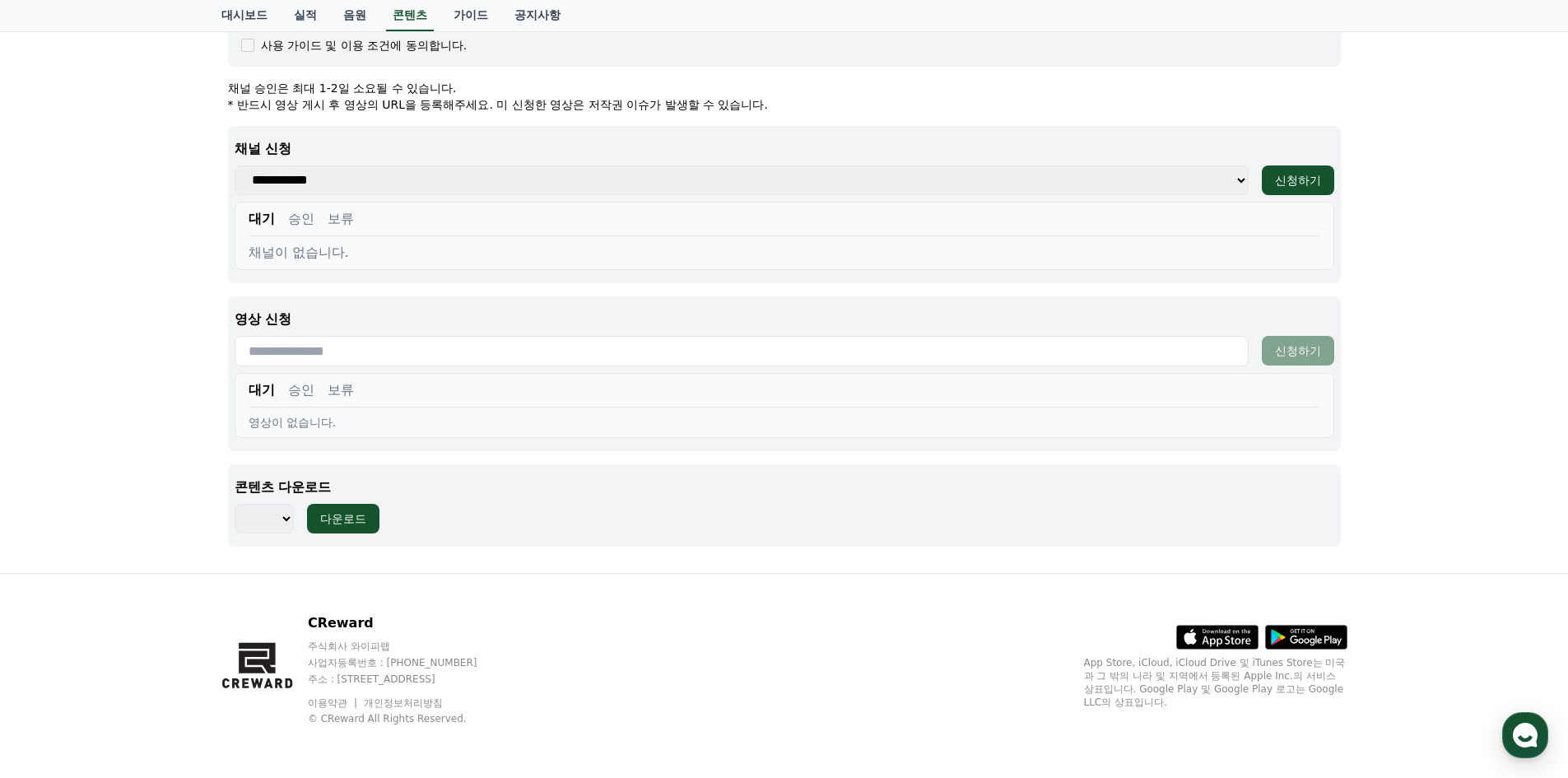
click at [280, 518] on select "*** *** *** *** *** *** *** *** *** *** *** *** *** *** *** *** *** *** *** ***…" at bounding box center [264, 518] width 59 height 29
select select "**********"
click at [235, 503] on select "*** *** *** *** *** *** *** *** *** *** *** *** *** *** *** *** *** *** *** ***…" at bounding box center [264, 518] width 59 height 29
click at [580, 358] on input "text" at bounding box center [741, 351] width 1014 height 30
click at [1091, 353] on input "text" at bounding box center [741, 351] width 1014 height 30
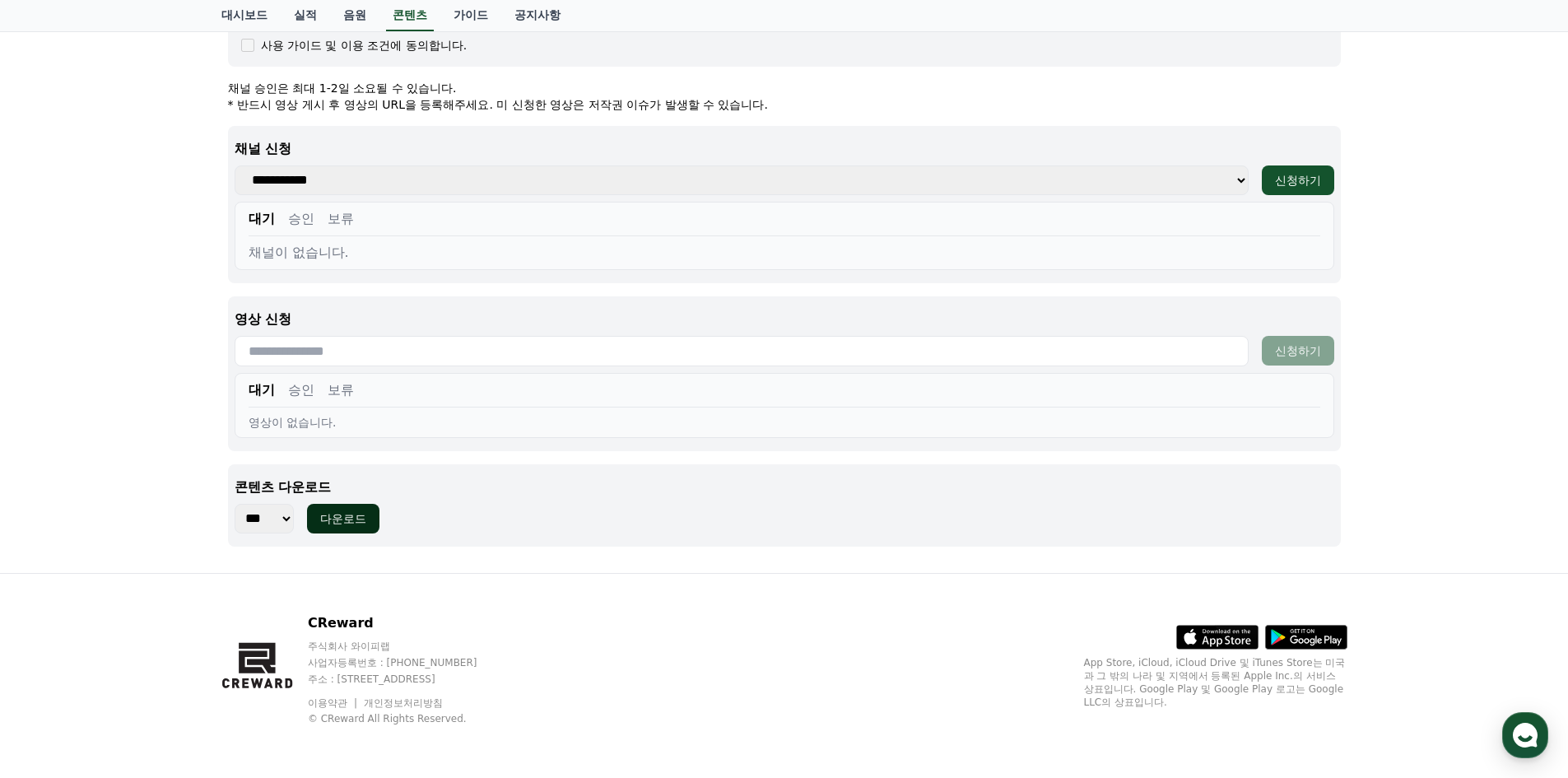
click at [342, 527] on button "다운로드" at bounding box center [343, 518] width 72 height 29
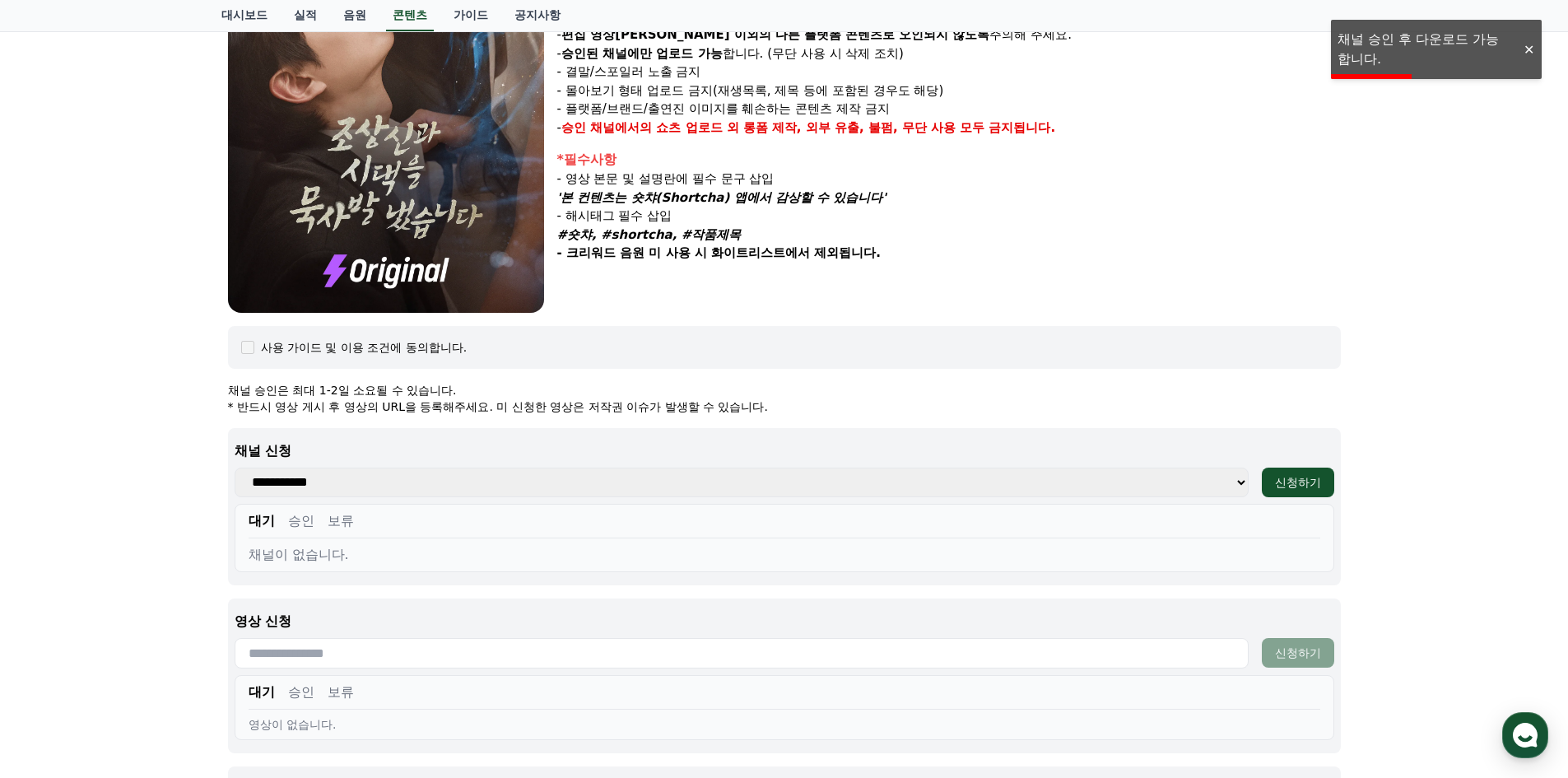
scroll to position [305, 0]
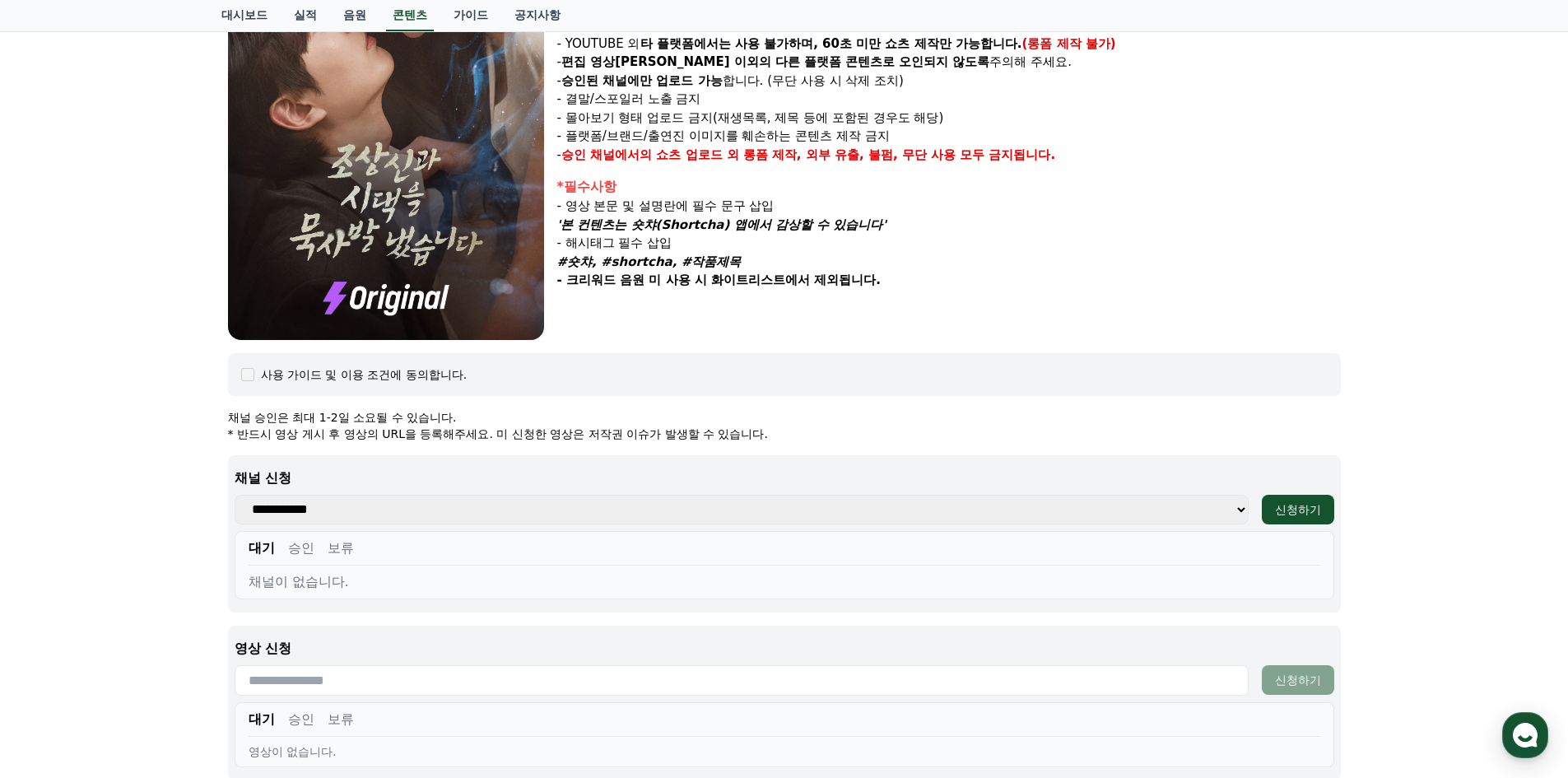
click at [236, 369] on div "사용 가이드 및 이용 조건에 동의합니다." at bounding box center [784, 375] width 1112 height 43
click at [267, 373] on div "사용 가이드 및 이용 조건에 동의합니다." at bounding box center [364, 374] width 206 height 17
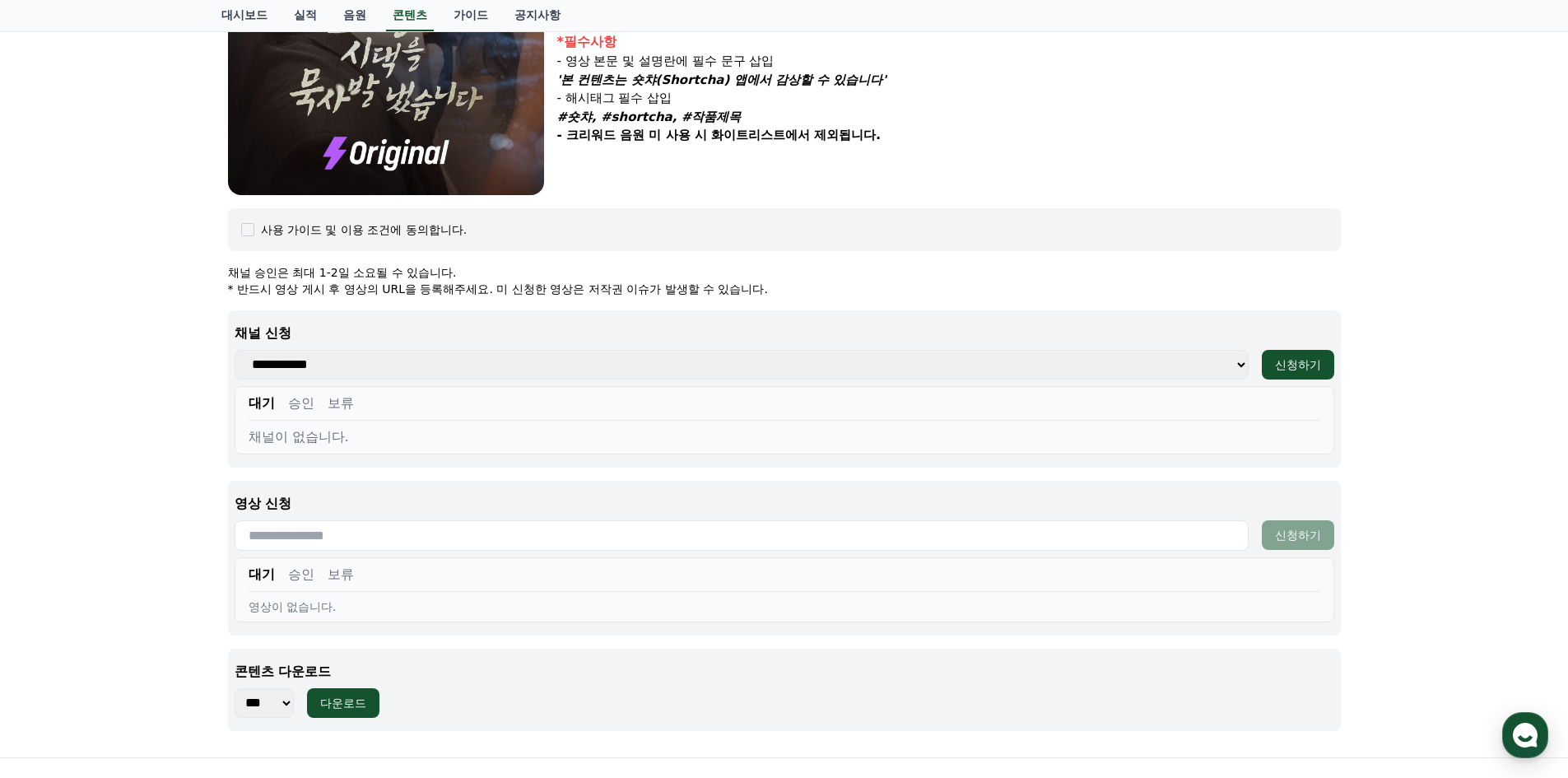
scroll to position [634, 0]
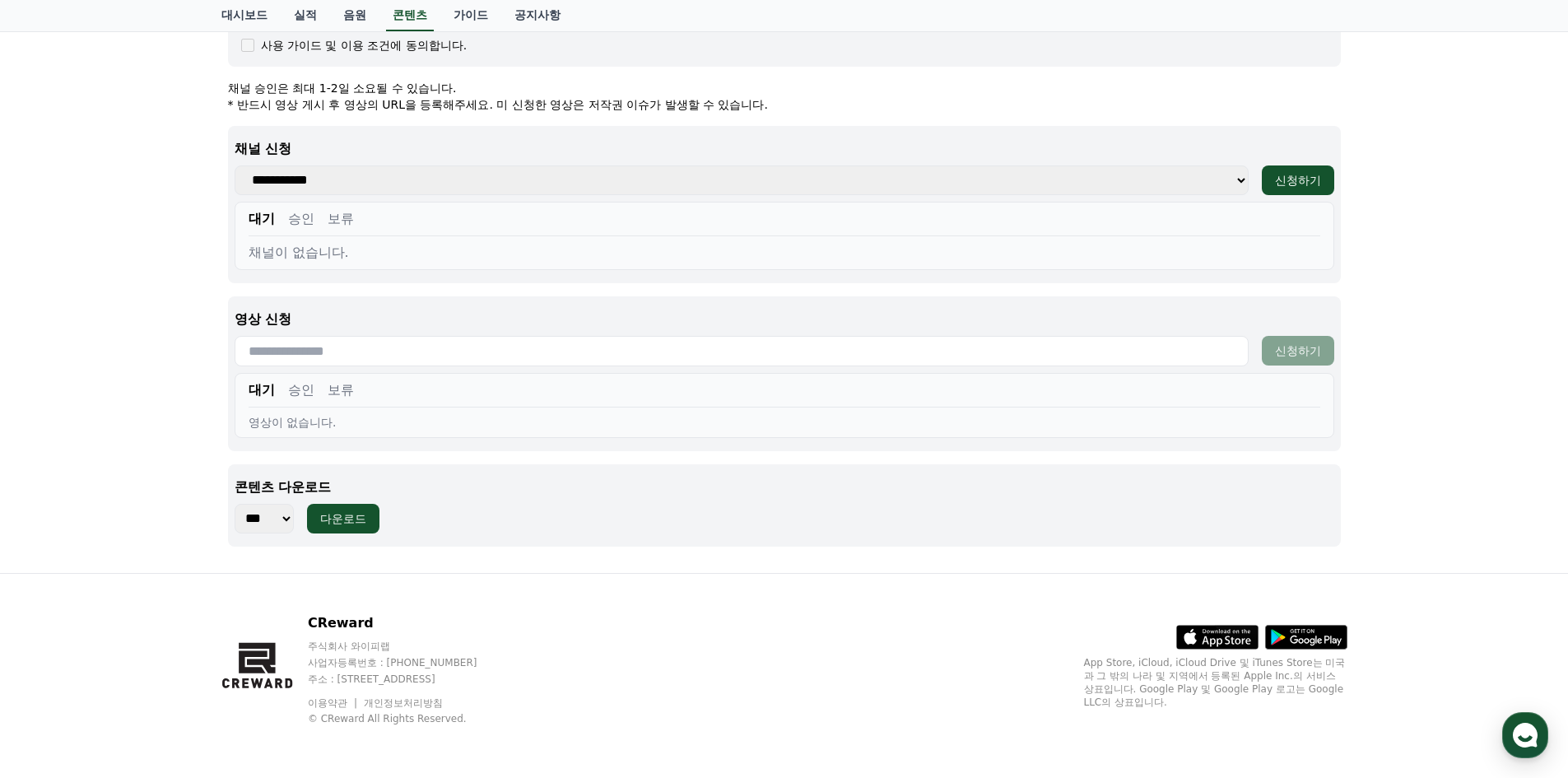
click at [508, 345] on input "text" at bounding box center [741, 351] width 1014 height 30
click at [831, 173] on select "**********" at bounding box center [741, 180] width 1014 height 29
select select "**********"
click at [235, 166] on select "**********" at bounding box center [741, 180] width 1014 height 29
click at [755, 354] on input "text" at bounding box center [741, 351] width 1014 height 30
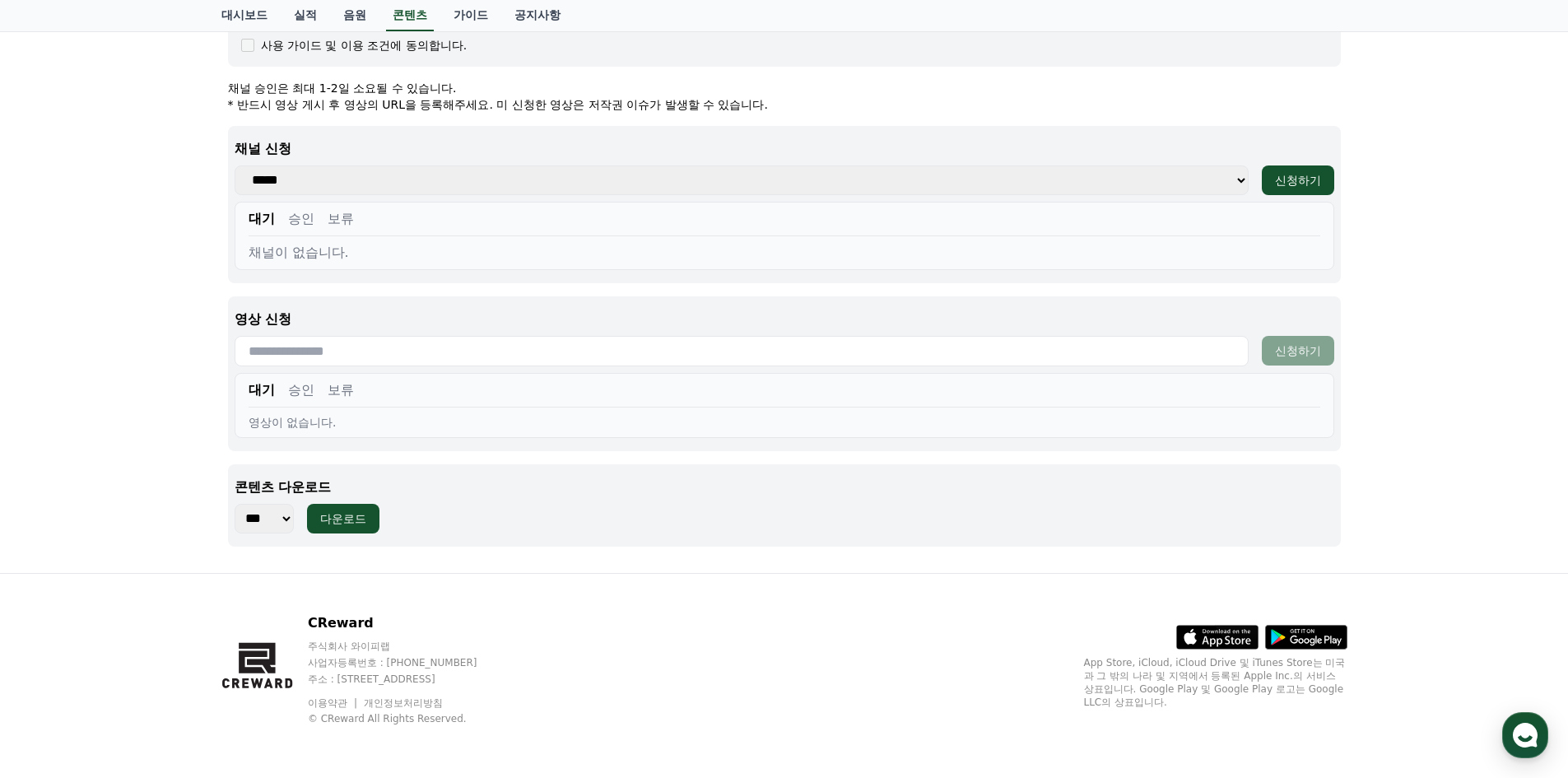
paste input "**********"
click at [759, 345] on input "**********" at bounding box center [741, 351] width 1014 height 30
type input "**********"
click at [359, 528] on button "다운로드" at bounding box center [343, 518] width 72 height 29
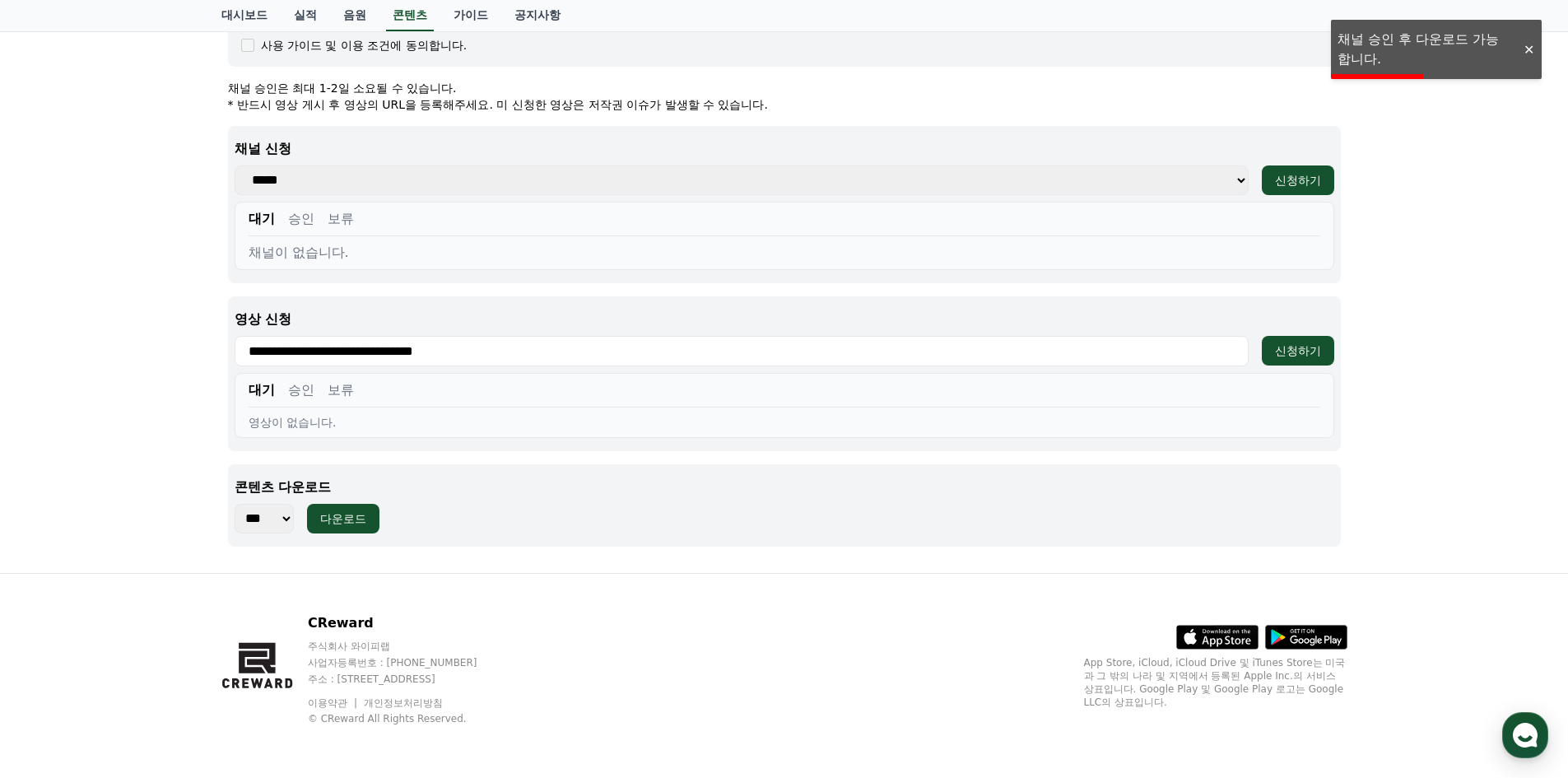
click at [663, 248] on div "채널이 없습니다." at bounding box center [784, 252] width 1071 height 19
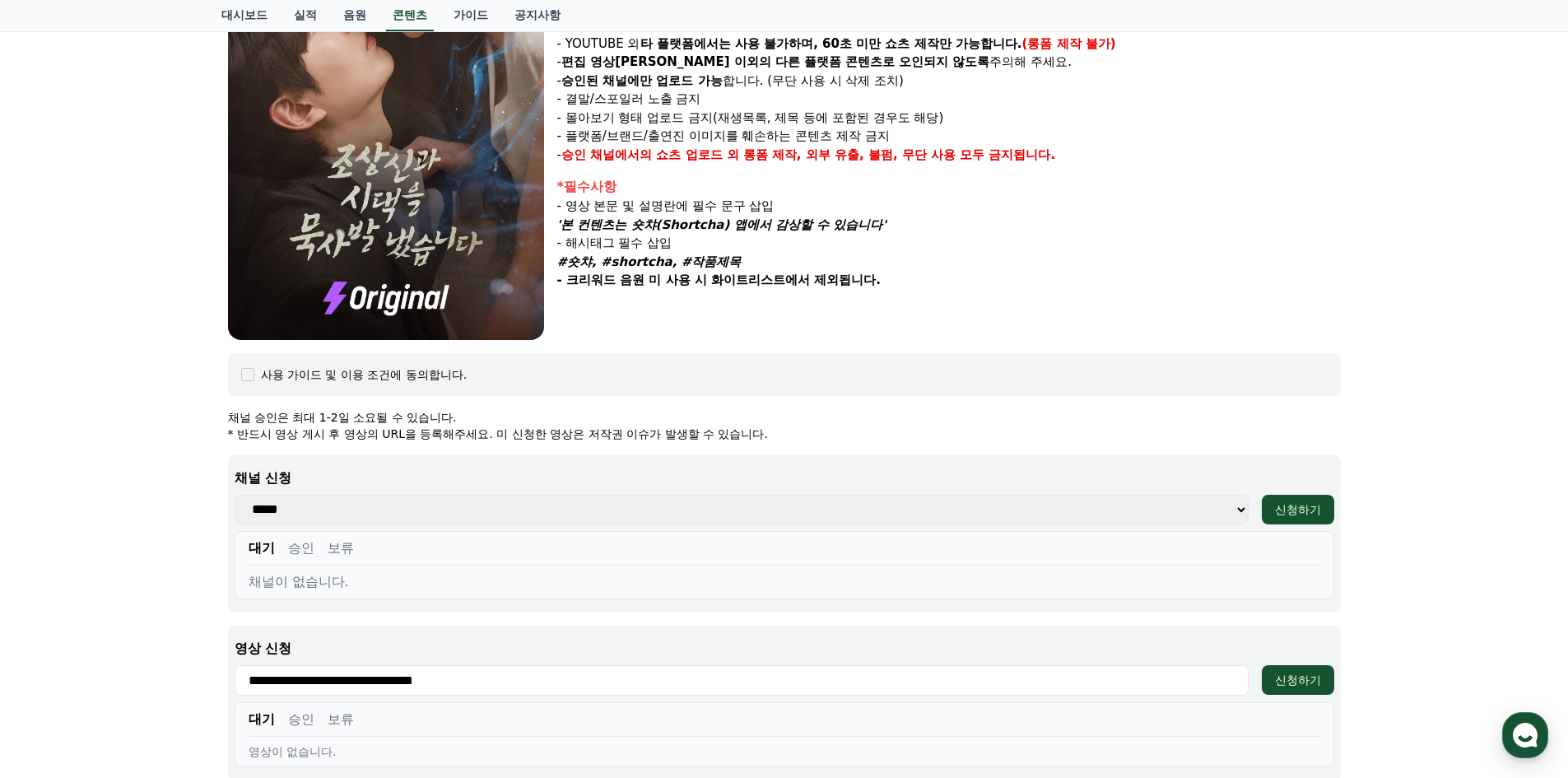
scroll to position [0, 0]
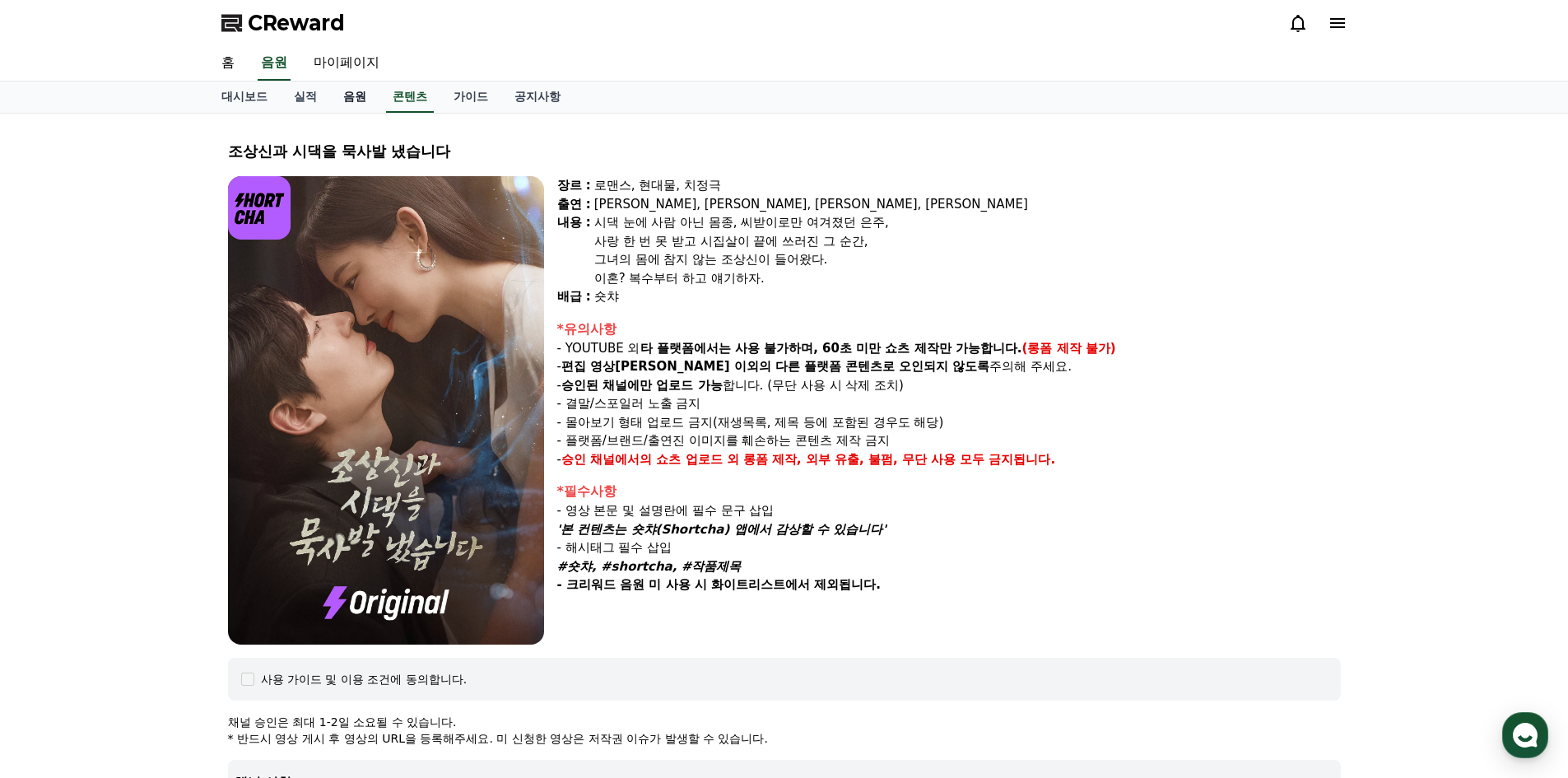
click at [356, 96] on link "음원" at bounding box center [355, 97] width 50 height 31
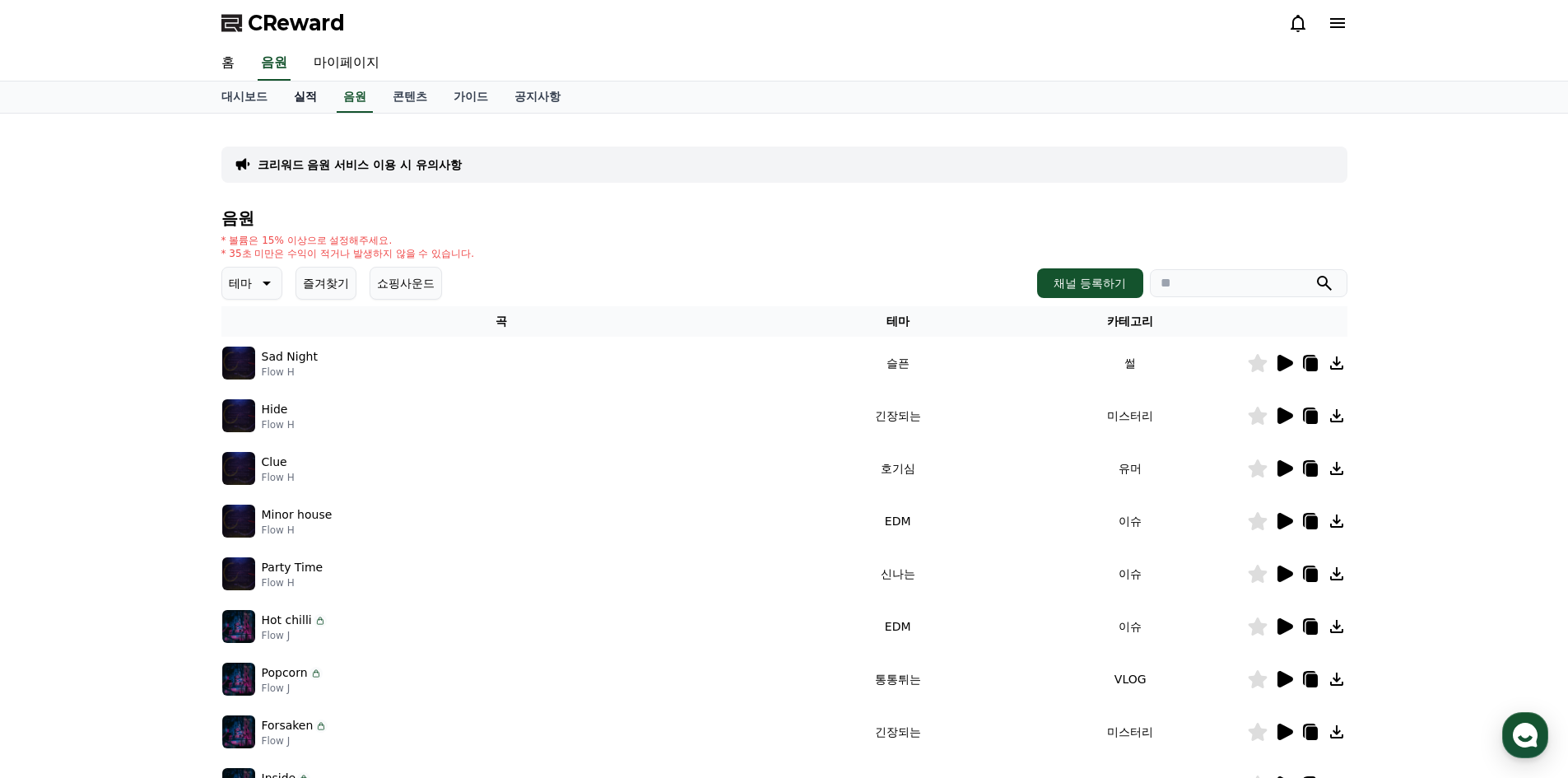
click at [303, 96] on link "실적" at bounding box center [305, 97] width 50 height 31
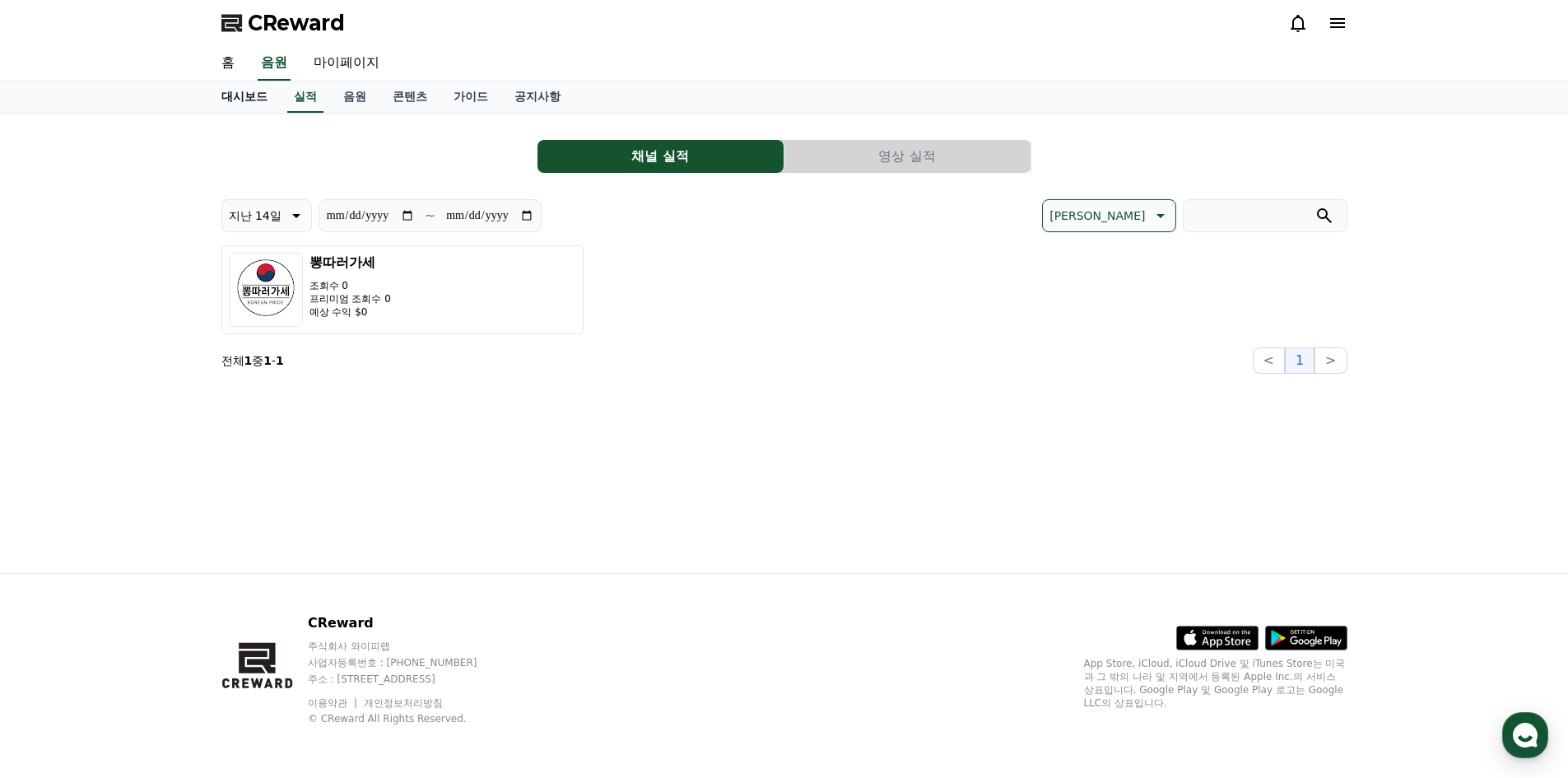
click at [226, 96] on link "대시보드" at bounding box center [244, 97] width 72 height 31
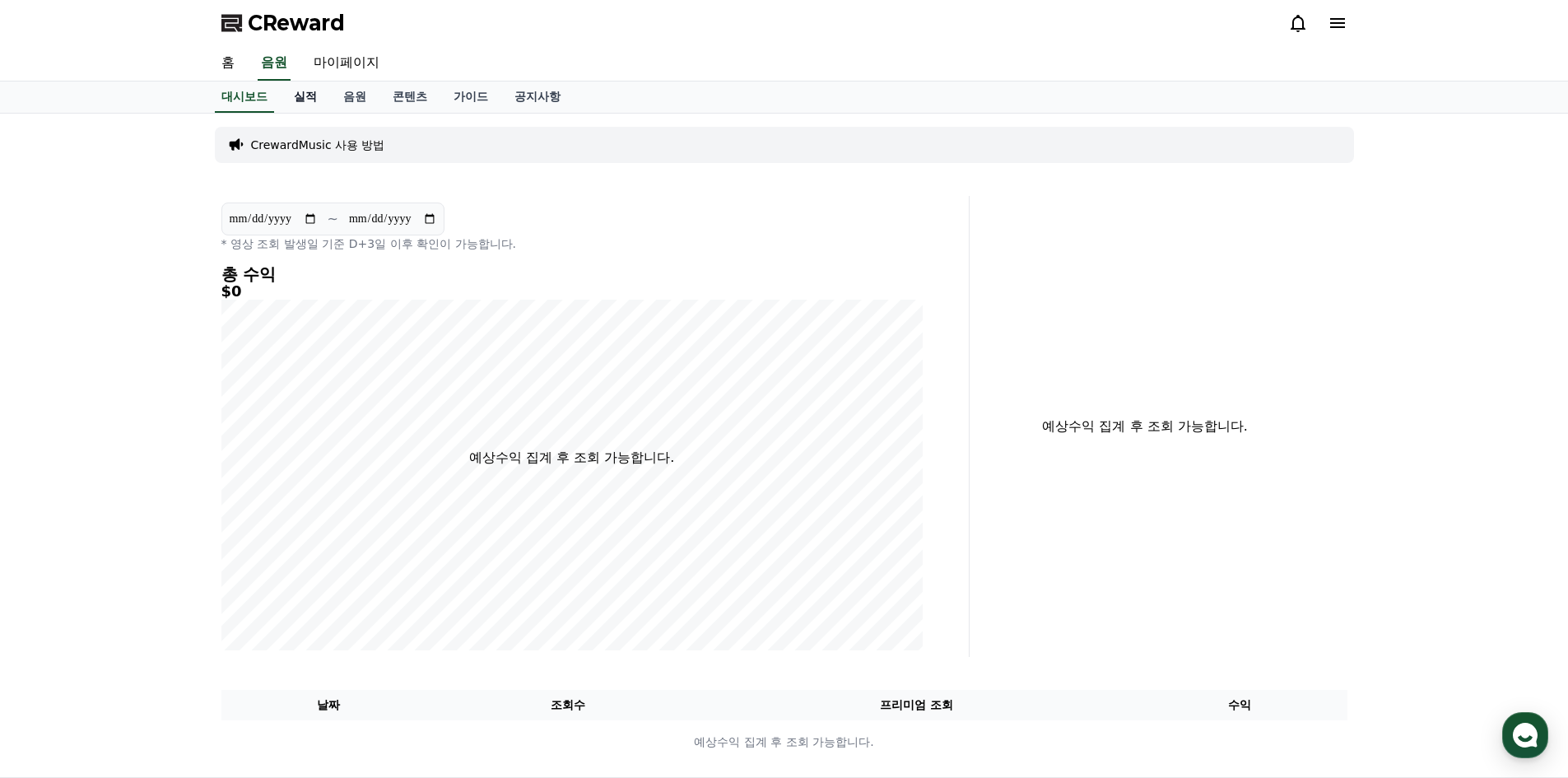
click at [299, 100] on link "실적" at bounding box center [305, 97] width 50 height 31
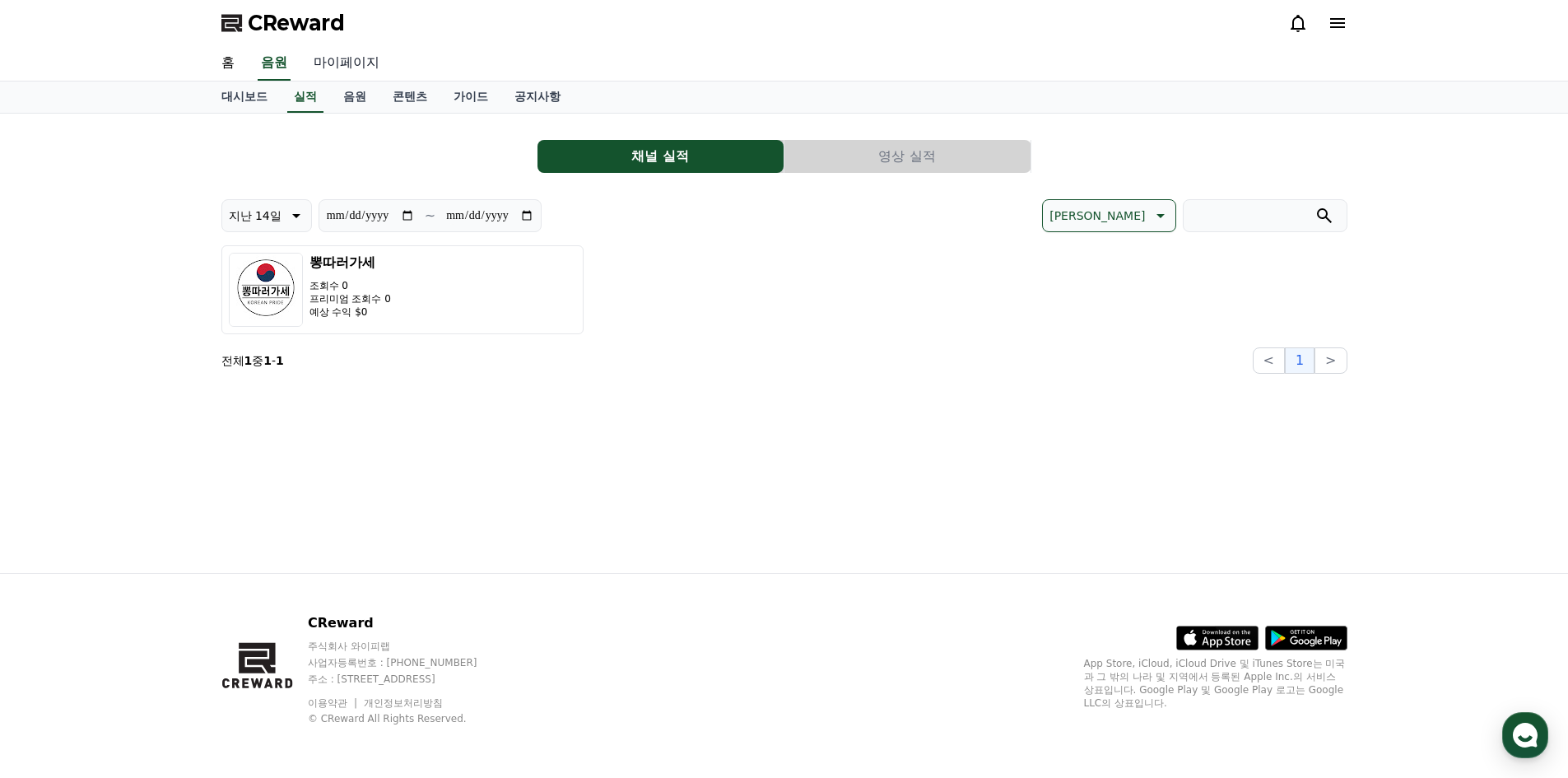
click at [353, 60] on link "마이페이지" at bounding box center [346, 62] width 93 height 34
select select "**********"
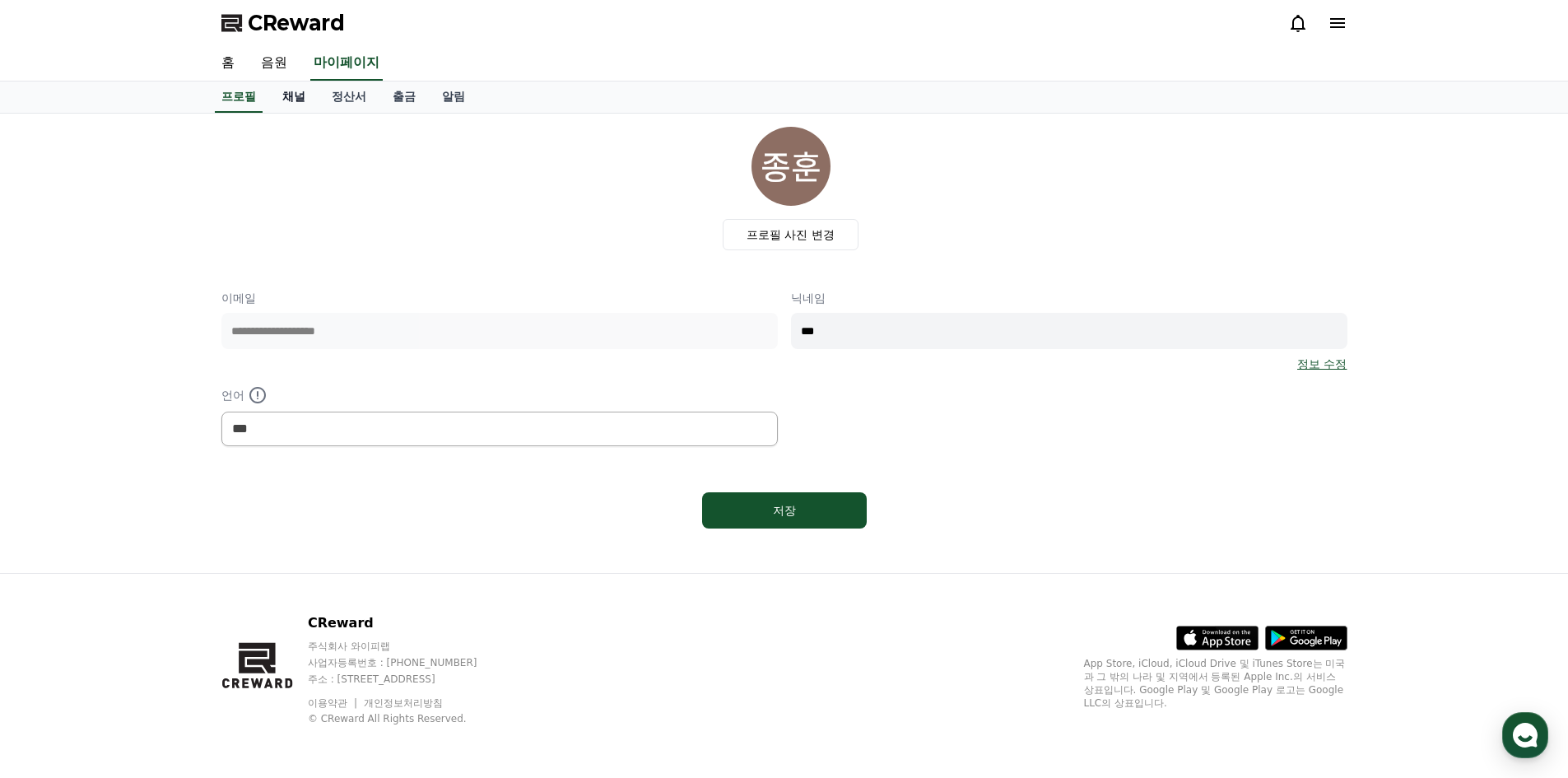
click at [291, 93] on link "채널" at bounding box center [293, 97] width 50 height 31
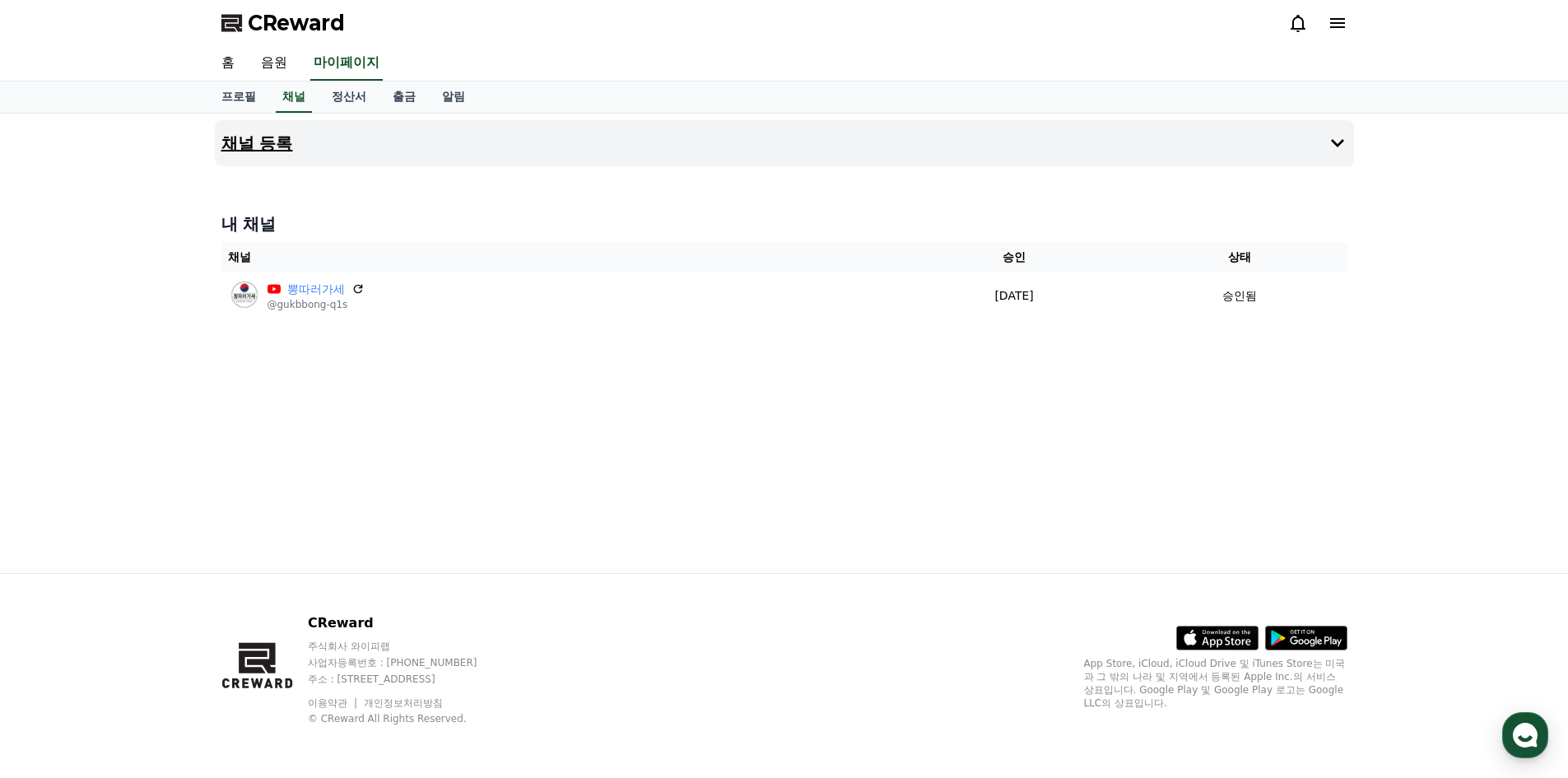
click at [274, 141] on h4 "채널 등록" at bounding box center [257, 143] width 72 height 19
